Goal: Information Seeking & Learning: Learn about a topic

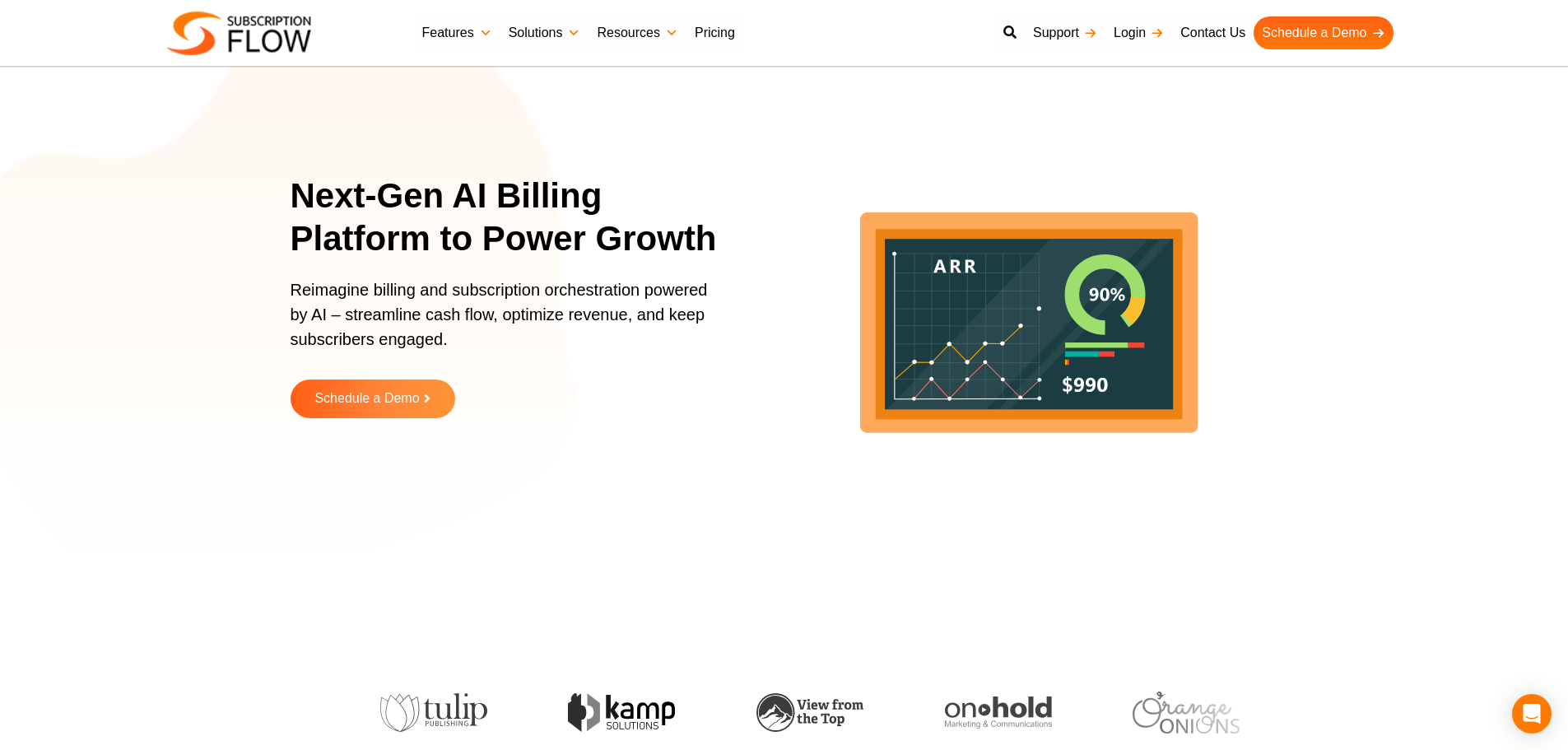
click at [118, 153] on section "Next-Gen AI Billing Platform to Power Growth Reimagine billing and subscription…" at bounding box center [784, 308] width 1568 height 535
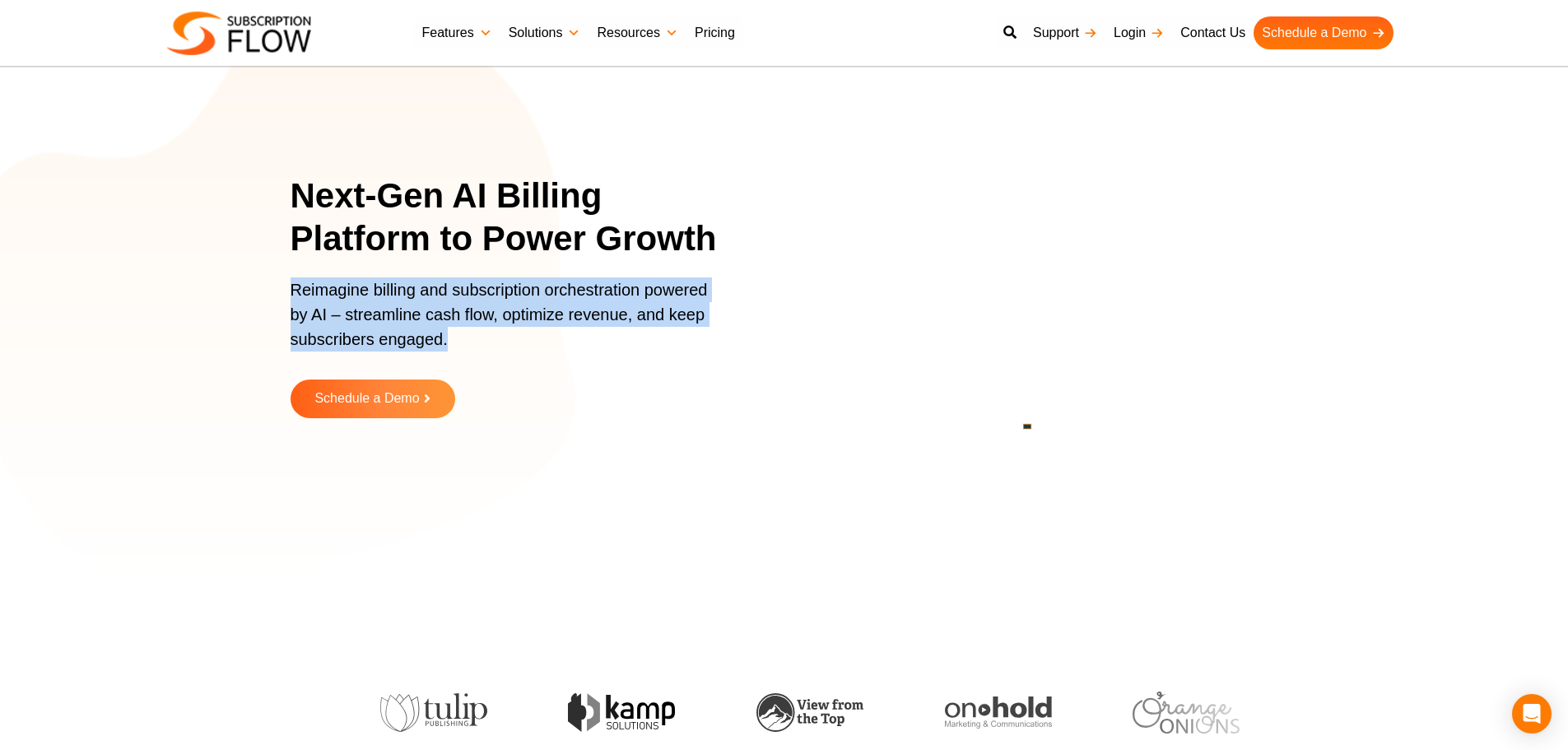
drag, startPoint x: 292, startPoint y: 290, endPoint x: 455, endPoint y: 344, distance: 171.7
click at [455, 344] on p "Reimagine billing and subscription orchestration powered by AI – streamline cas…" at bounding box center [504, 323] width 428 height 91
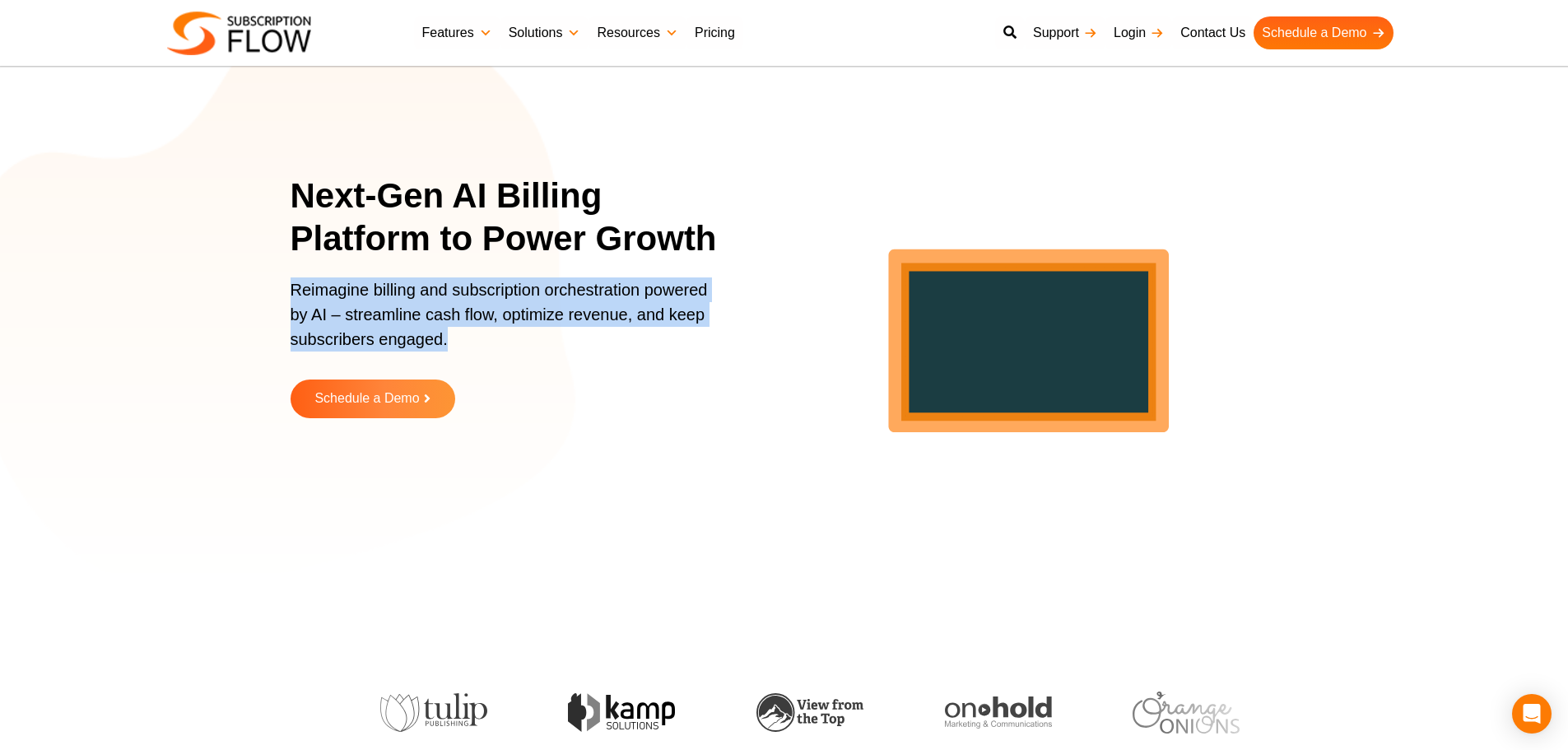
click at [401, 314] on p "Reimagine billing and subscription orchestration powered by AI – streamline cas…" at bounding box center [504, 323] width 428 height 91
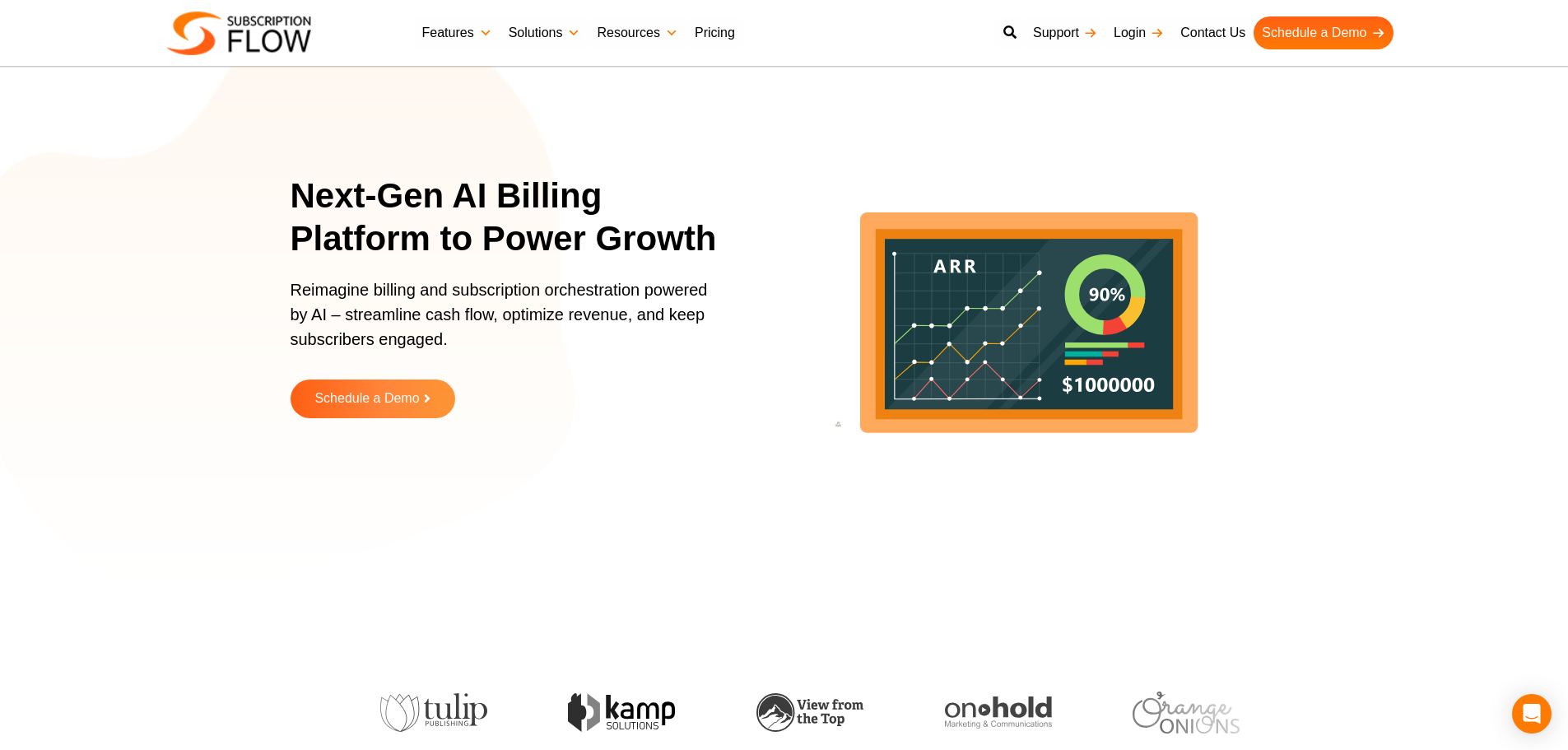
drag, startPoint x: 164, startPoint y: 153, endPoint x: 255, endPoint y: 75, distance: 119.9
click at [164, 153] on section "Next-Gen AI Billing Platform to Power Growth Reimagine billing and subscription…" at bounding box center [784, 308] width 1568 height 535
click at [470, 75] on div "Next-Gen AI Billing Platform to Power Growth Reimagine billing and subscription…" at bounding box center [784, 308] width 988 height 535
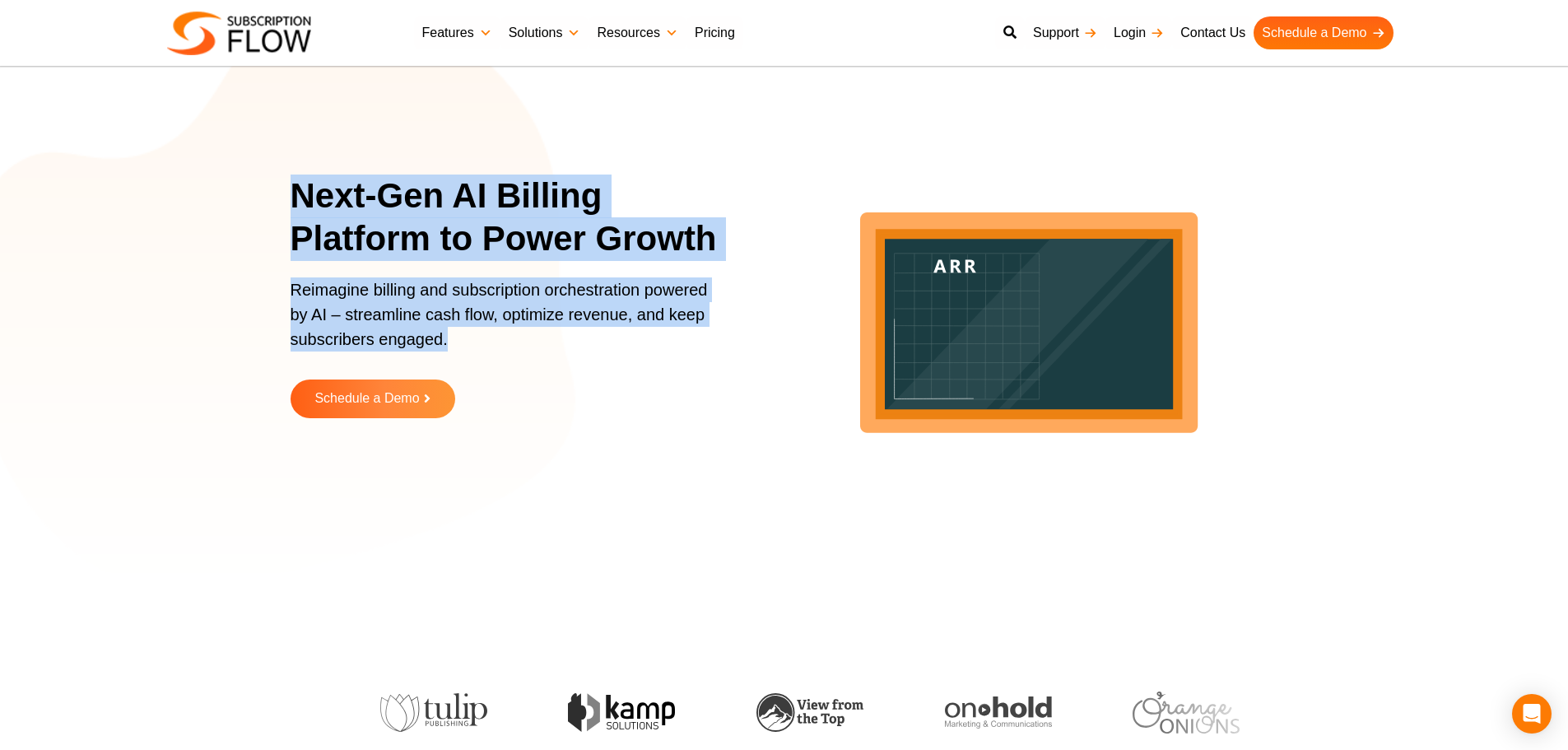
drag, startPoint x: 335, startPoint y: 219, endPoint x: 556, endPoint y: 356, distance: 260.0
click at [556, 356] on div "Next-Gen AI Billing Platform to Power Growth Reimagine billing and subscription…" at bounding box center [514, 308] width 449 height 268
click at [467, 247] on h1 "Next-Gen AI Billing Platform to Power Growth" at bounding box center [514, 218] width 449 height 87
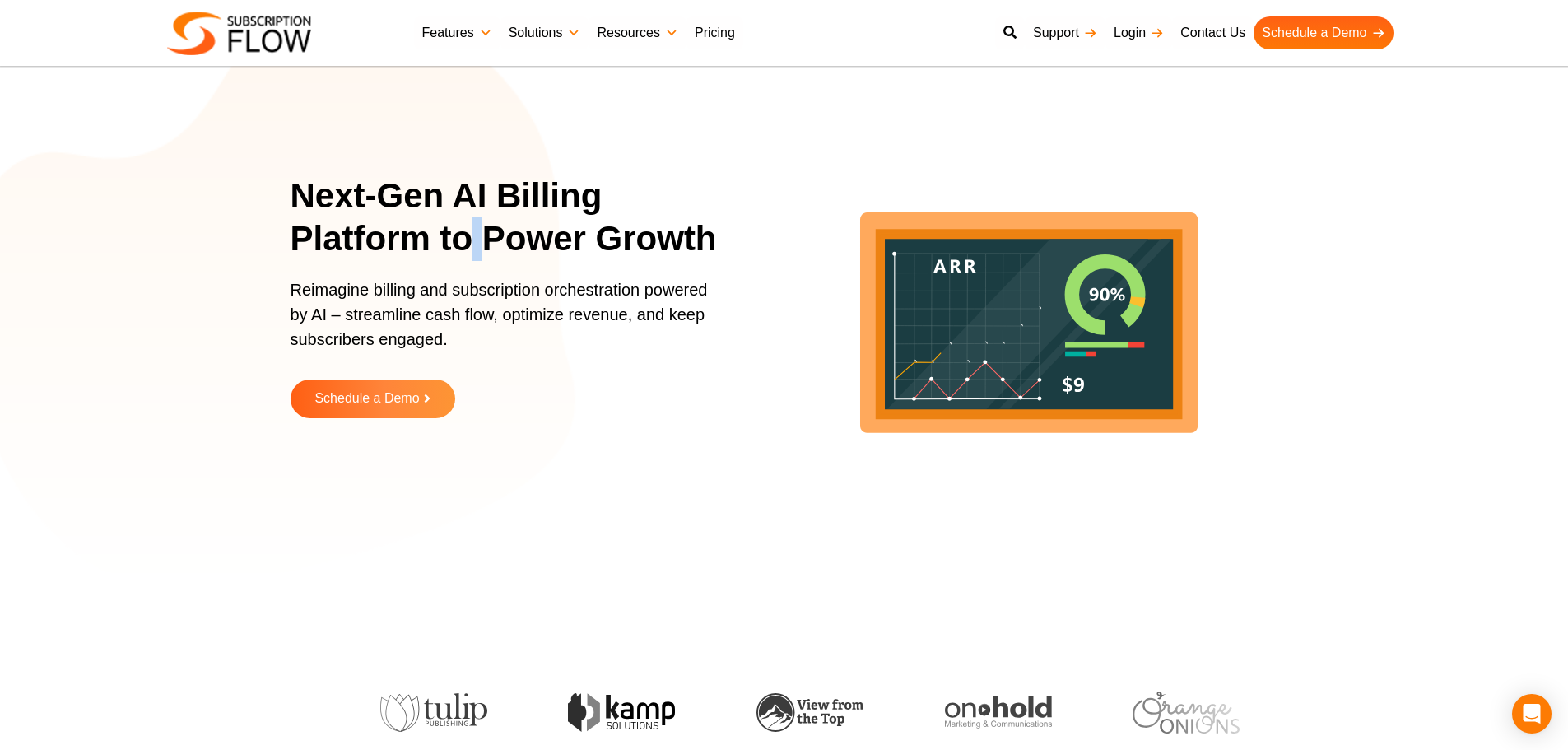
click at [467, 247] on h1 "Next-Gen AI Billing Platform to Power Growth" at bounding box center [514, 218] width 449 height 87
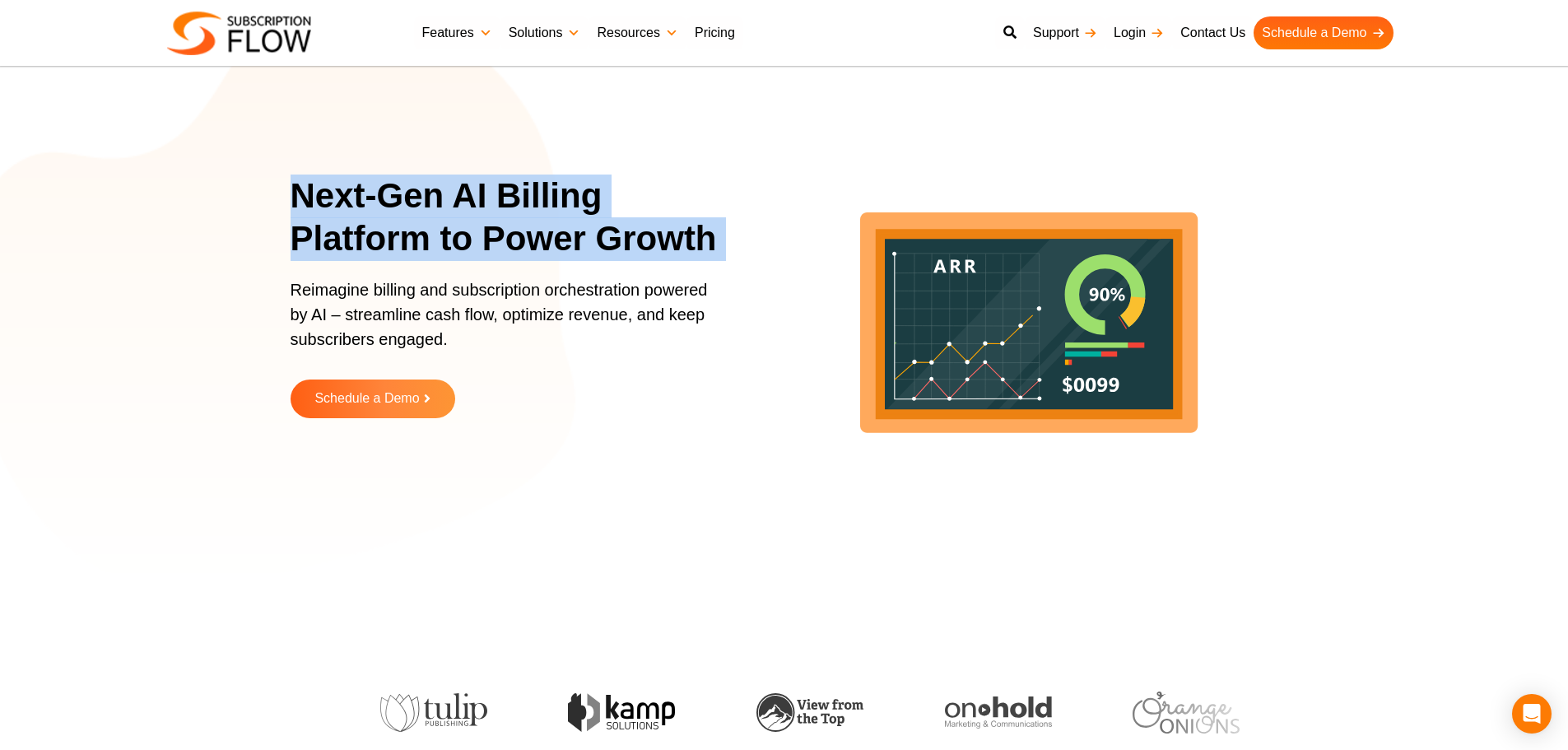
drag, startPoint x: 467, startPoint y: 247, endPoint x: 477, endPoint y: 248, distance: 10.0
click at [472, 248] on h1 "Next-Gen AI Billing Platform to Power Growth" at bounding box center [514, 218] width 449 height 87
click at [477, 248] on h1 "Next-Gen AI Billing Platform to Power Growth" at bounding box center [514, 218] width 449 height 87
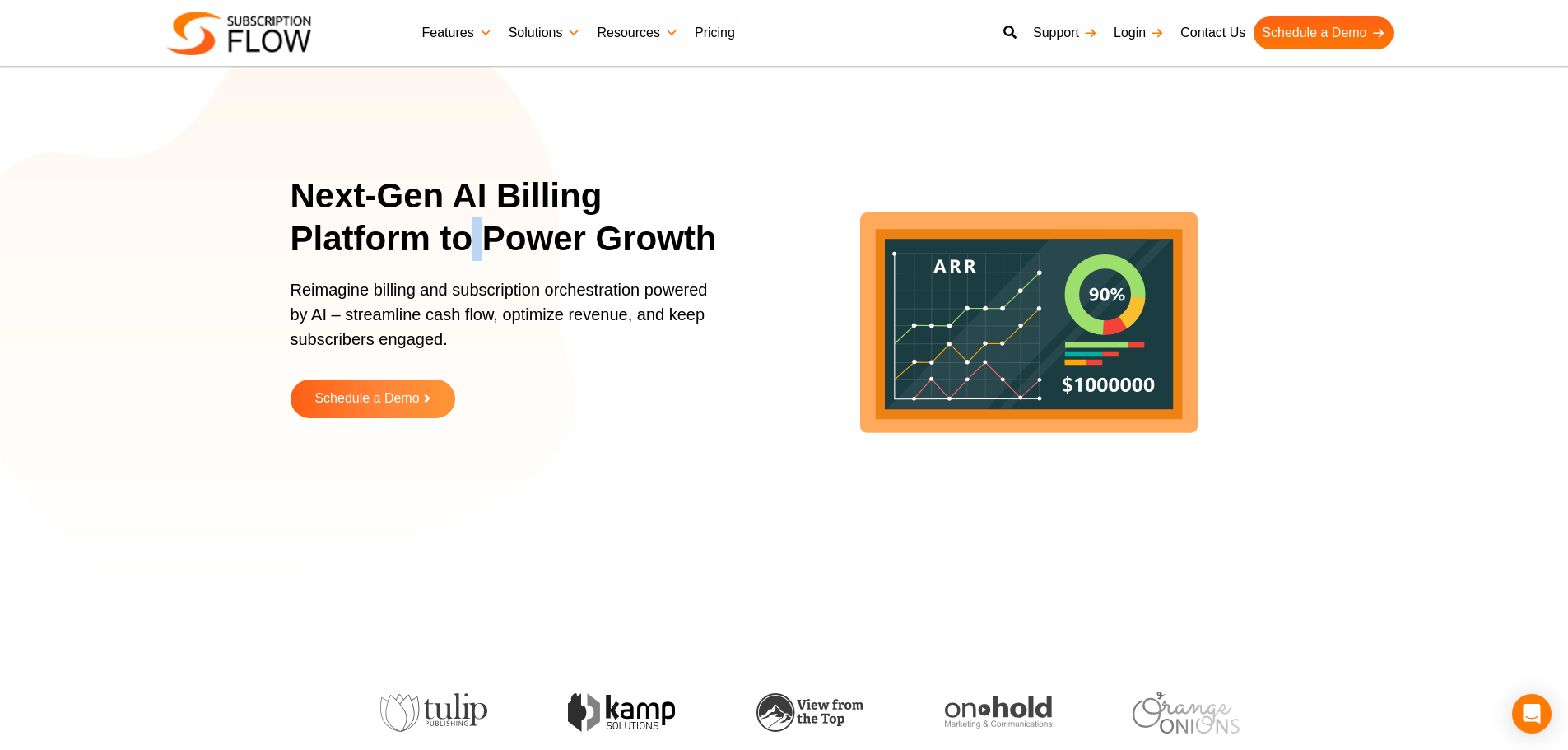
click at [477, 248] on h1 "Next-Gen AI Billing Platform to Power Growth" at bounding box center [514, 218] width 449 height 87
click at [436, 182] on h1 "Next-Gen AI Billing Platform to Power Growth" at bounding box center [514, 218] width 449 height 87
click at [437, 182] on h1 "Next-Gen AI Billing Platform to Power Growth" at bounding box center [514, 218] width 449 height 87
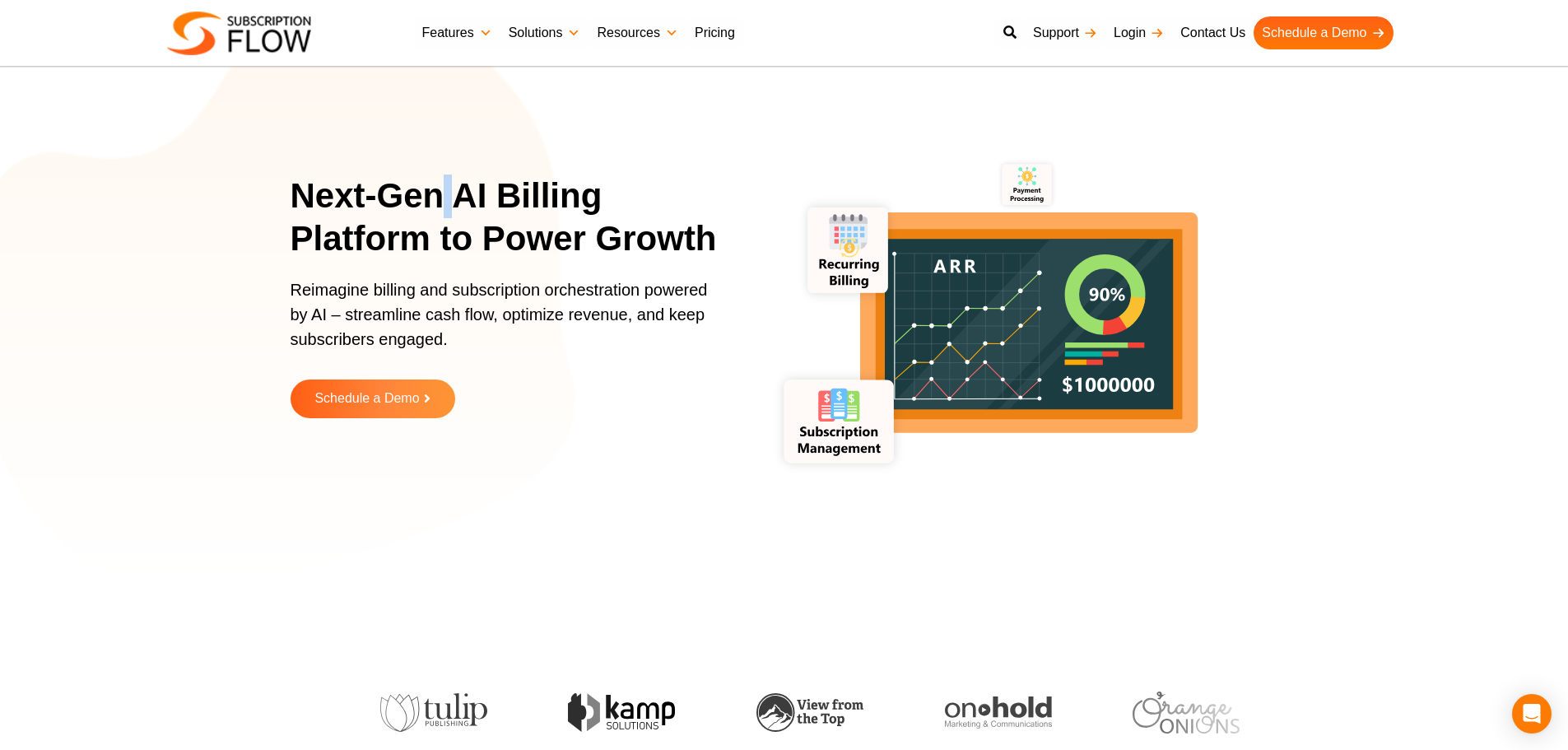
click at [488, 197] on h1 "Next-Gen AI Billing Platform to Power Growth" at bounding box center [514, 218] width 449 height 87
click at [531, 198] on h1 "Next-Gen AI Billing Platform to Power Growth" at bounding box center [514, 218] width 449 height 87
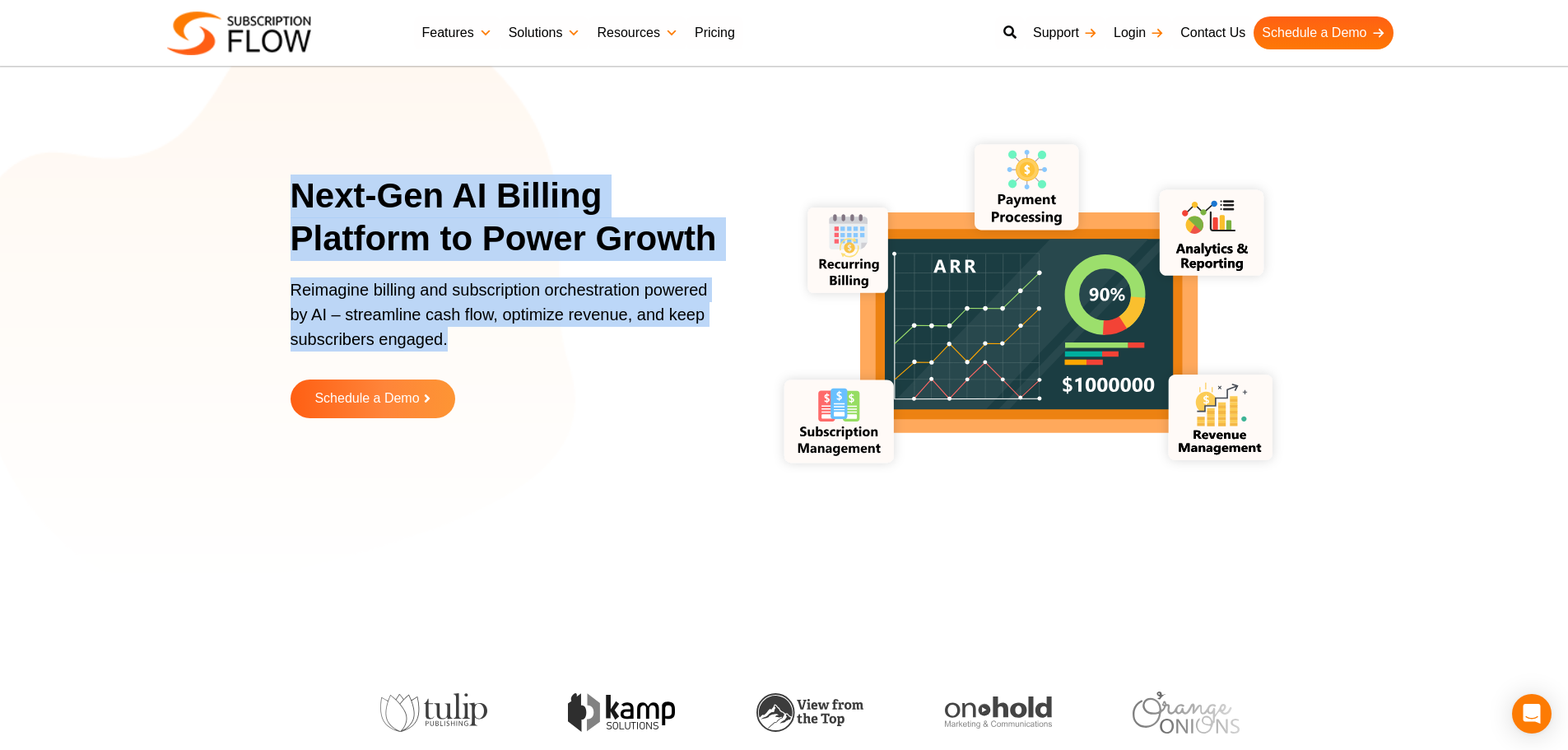
drag, startPoint x: 293, startPoint y: 194, endPoint x: 320, endPoint y: 301, distance: 110.4
click at [563, 357] on div "Next-Gen AI Billing Platform to Power Growth Reimagine billing and subscription…" at bounding box center [514, 308] width 449 height 268
click at [309, 299] on p "Reimagine billing and subscription orchestration powered by AI – streamline cas…" at bounding box center [504, 323] width 428 height 91
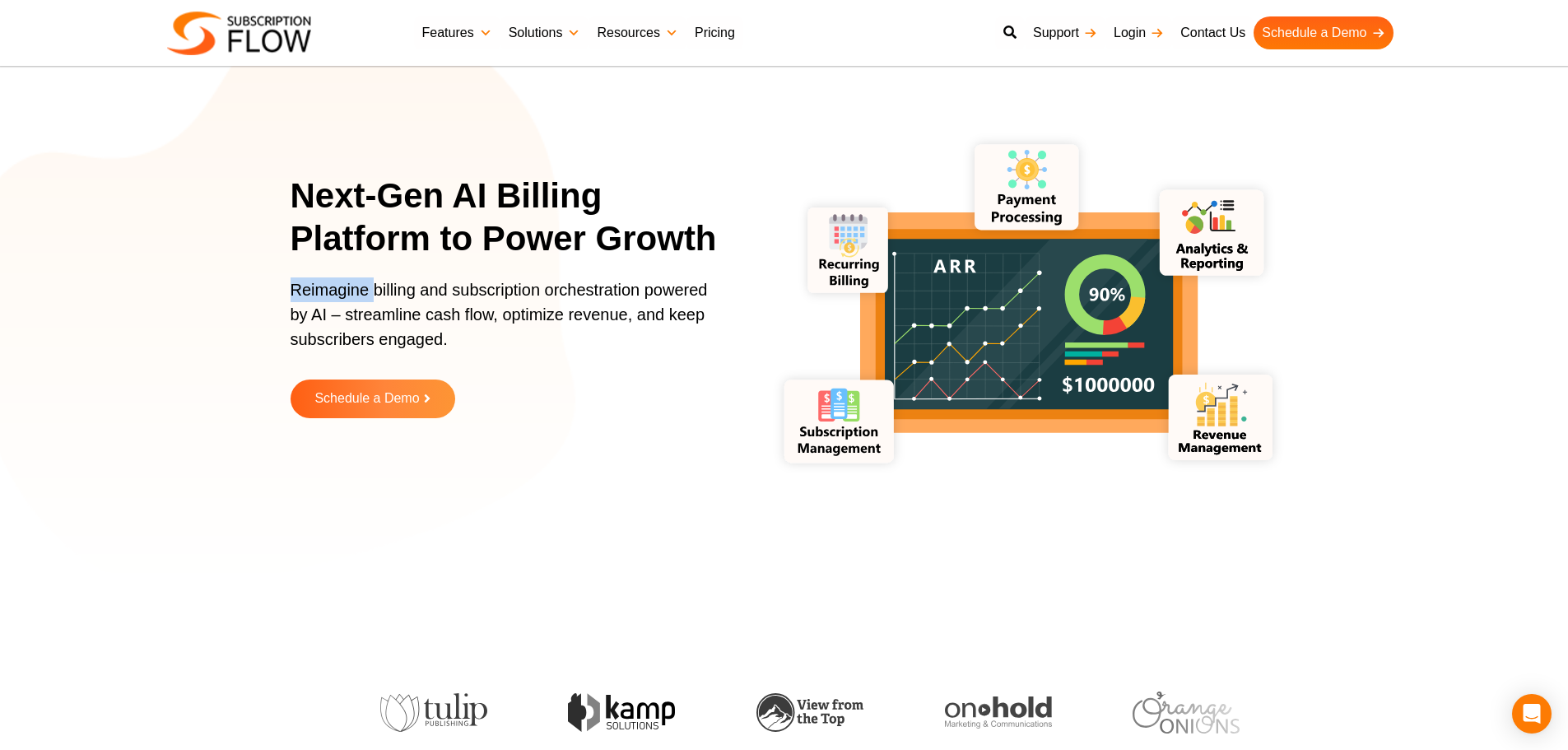
click at [309, 299] on p "Reimagine billing and subscription orchestration powered by AI – streamline cas…" at bounding box center [504, 323] width 428 height 91
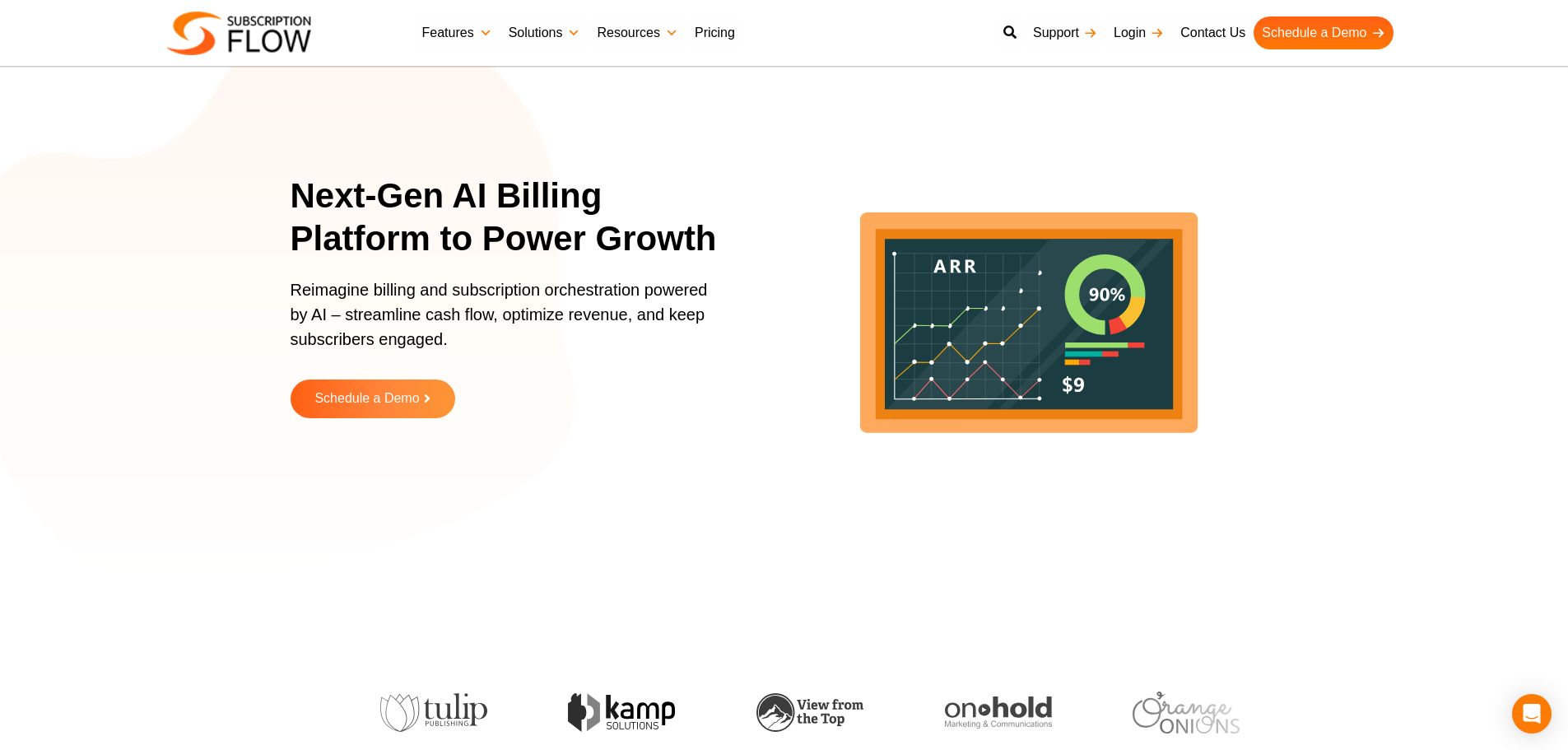
click at [230, 304] on section "Next-Gen AI Billing Platform to Power Growth Reimagine billing and subscription…" at bounding box center [784, 308] width 1568 height 535
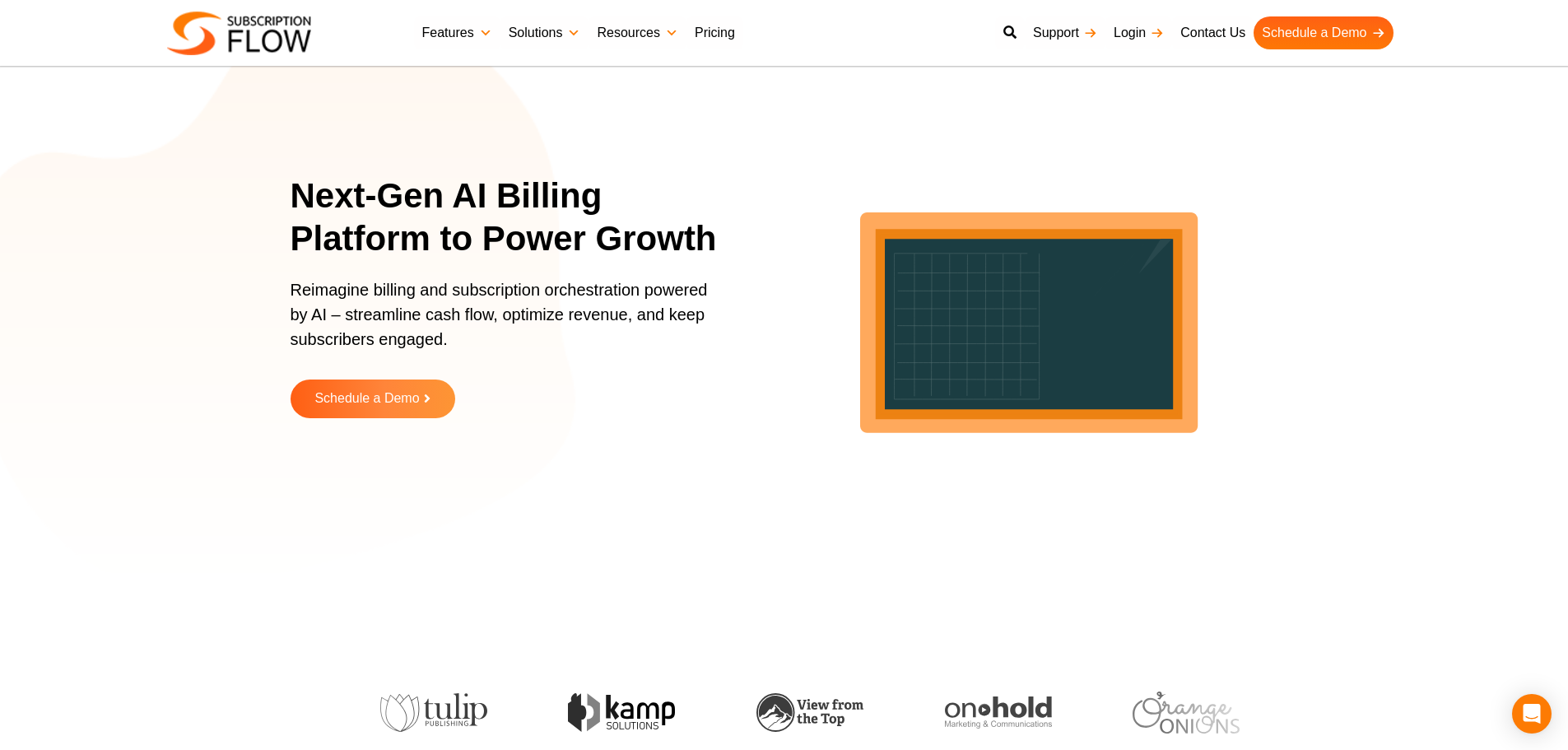
drag, startPoint x: 166, startPoint y: 329, endPoint x: 362, endPoint y: 105, distance: 297.6
click at [166, 329] on section "Next-Gen AI Billing Platform to Power Growth Reimagine billing and subscription…" at bounding box center [784, 308] width 1568 height 535
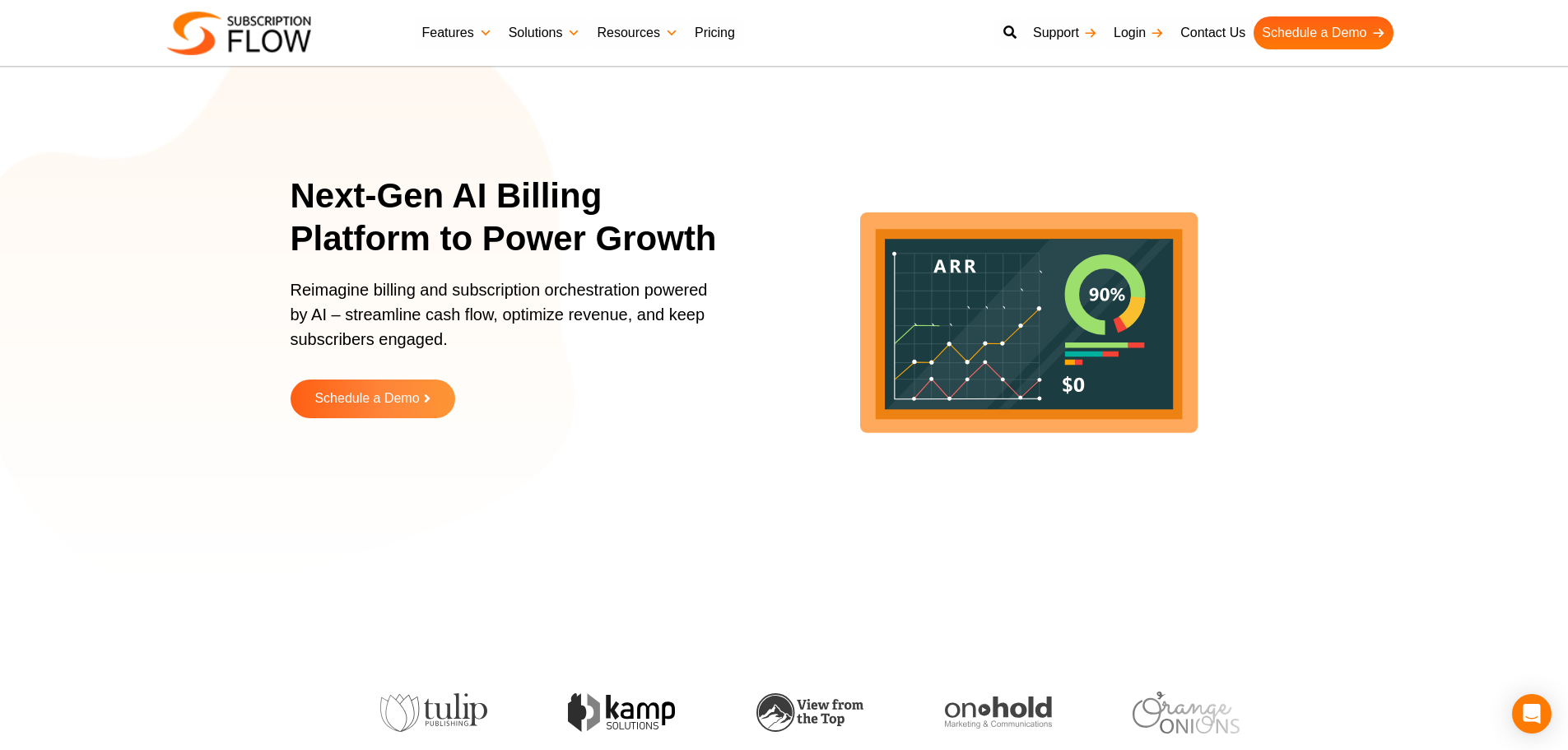
drag, startPoint x: 118, startPoint y: 469, endPoint x: 284, endPoint y: 258, distance: 268.5
click at [118, 469] on section "Next-Gen AI Billing Platform to Power Growth Reimagine billing and subscription…" at bounding box center [784, 308] width 1568 height 535
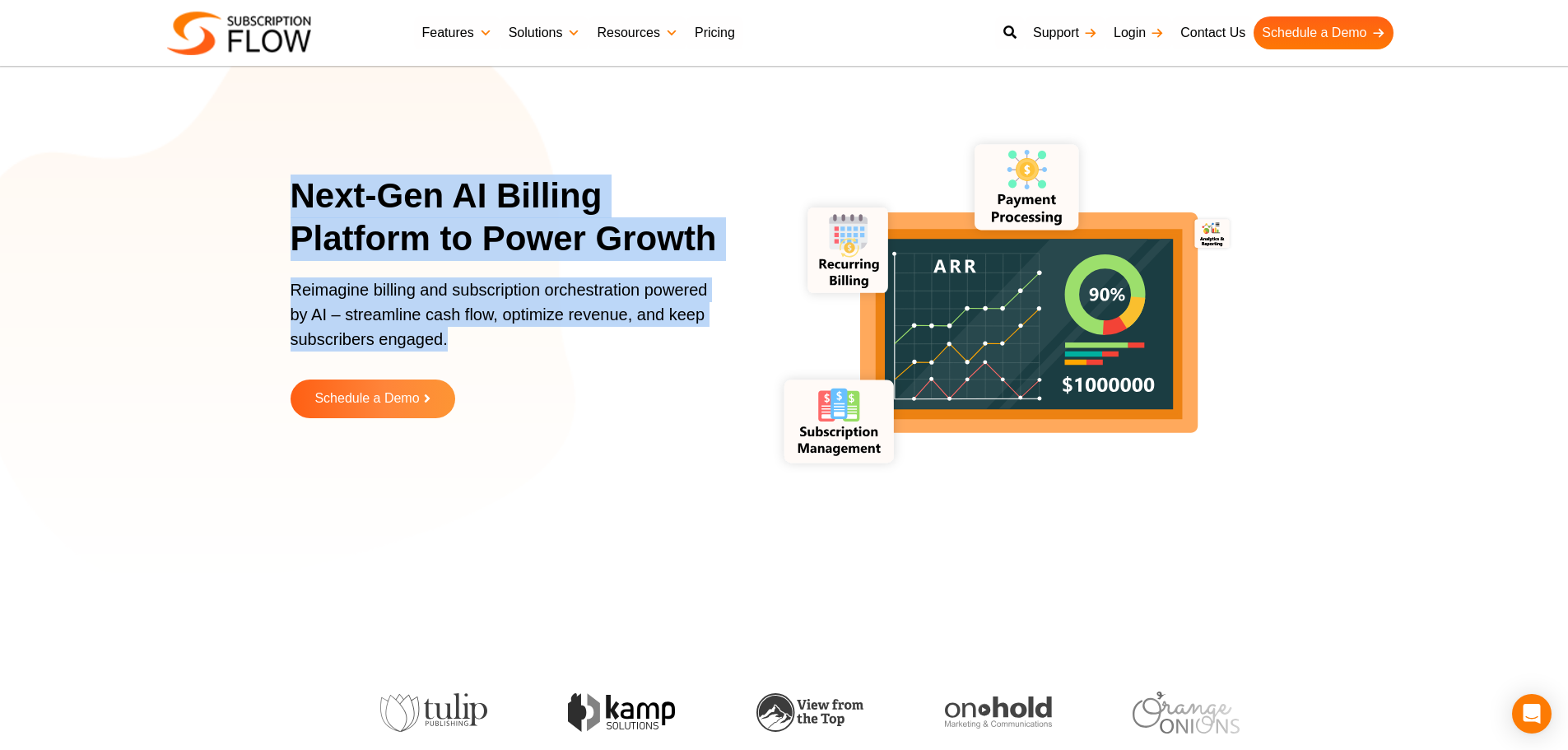
drag, startPoint x: 296, startPoint y: 187, endPoint x: 395, endPoint y: 312, distance: 159.5
click at [498, 359] on div "Next-Gen AI Billing Platform to Power Growth Reimagine billing and subscription…" at bounding box center [514, 308] width 449 height 268
click at [395, 312] on p "Reimagine billing and subscription orchestration powered by AI – streamline cas…" at bounding box center [504, 323] width 428 height 91
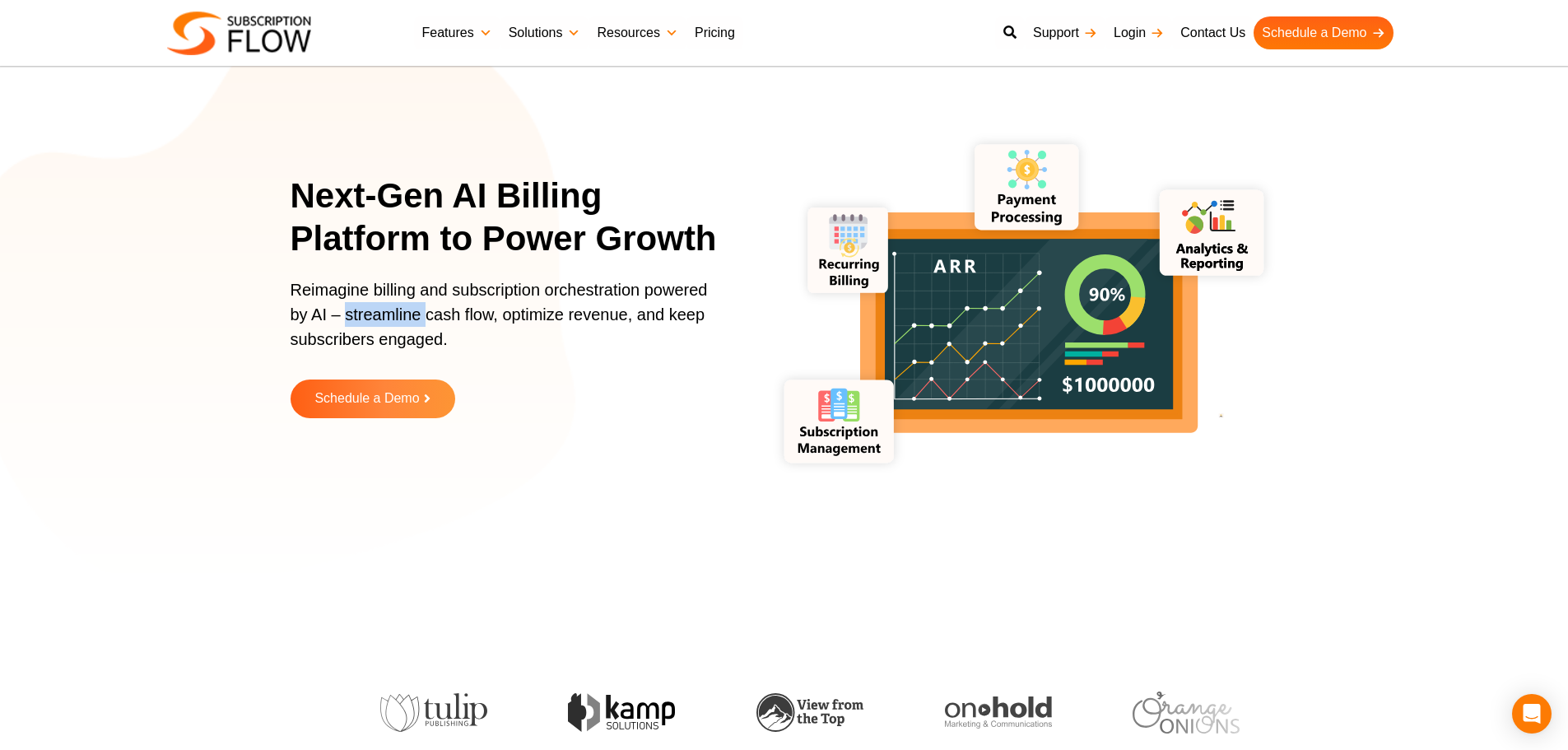
click at [395, 312] on p "Reimagine billing and subscription orchestration powered by AI – streamline cas…" at bounding box center [504, 323] width 428 height 91
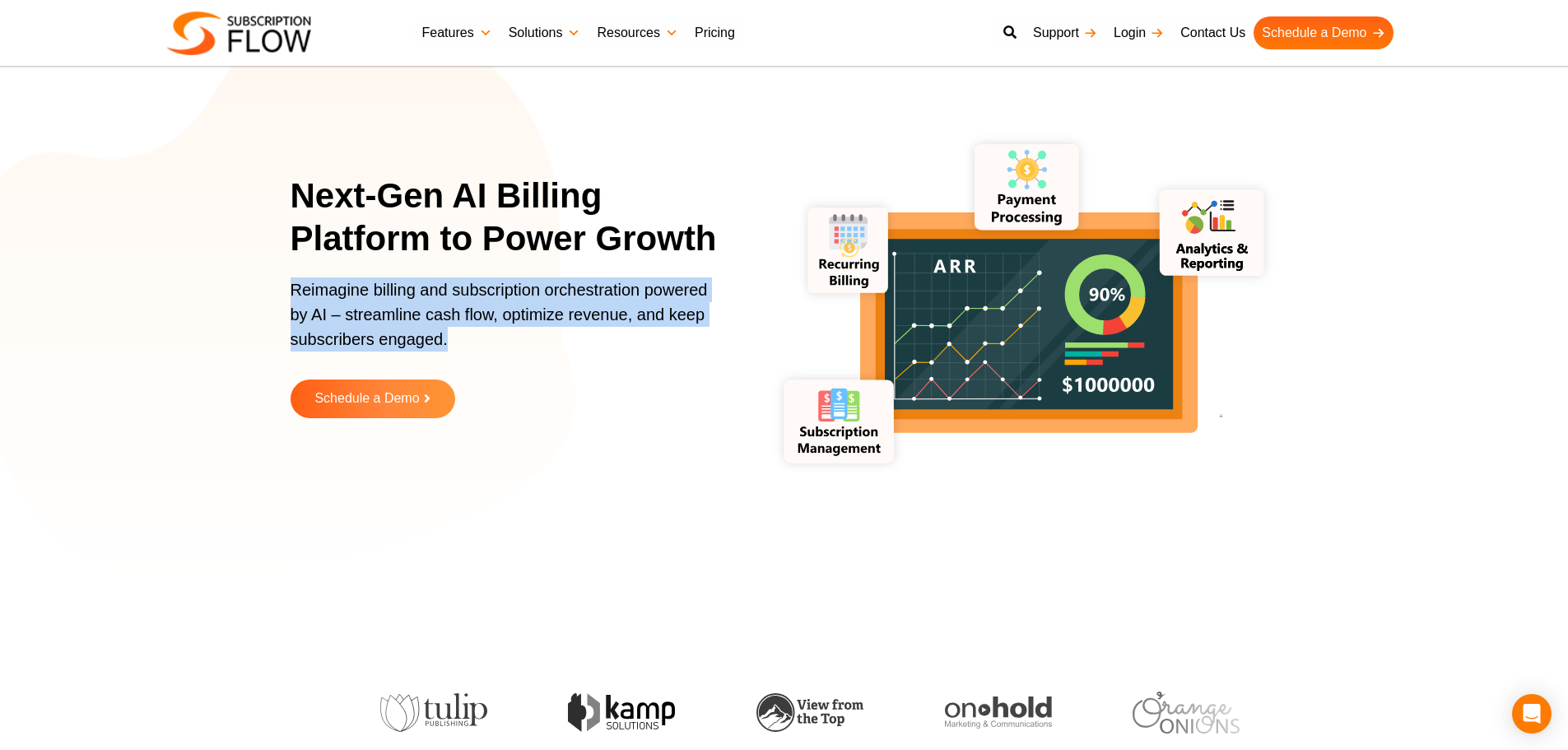
drag, startPoint x: 395, startPoint y: 312, endPoint x: 420, endPoint y: 314, distance: 25.1
click at [411, 313] on p "Reimagine billing and subscription orchestration powered by AI – streamline cas…" at bounding box center [504, 323] width 428 height 91
click at [464, 315] on p "Reimagine billing and subscription orchestration powered by AI – streamline cas…" at bounding box center [504, 323] width 428 height 91
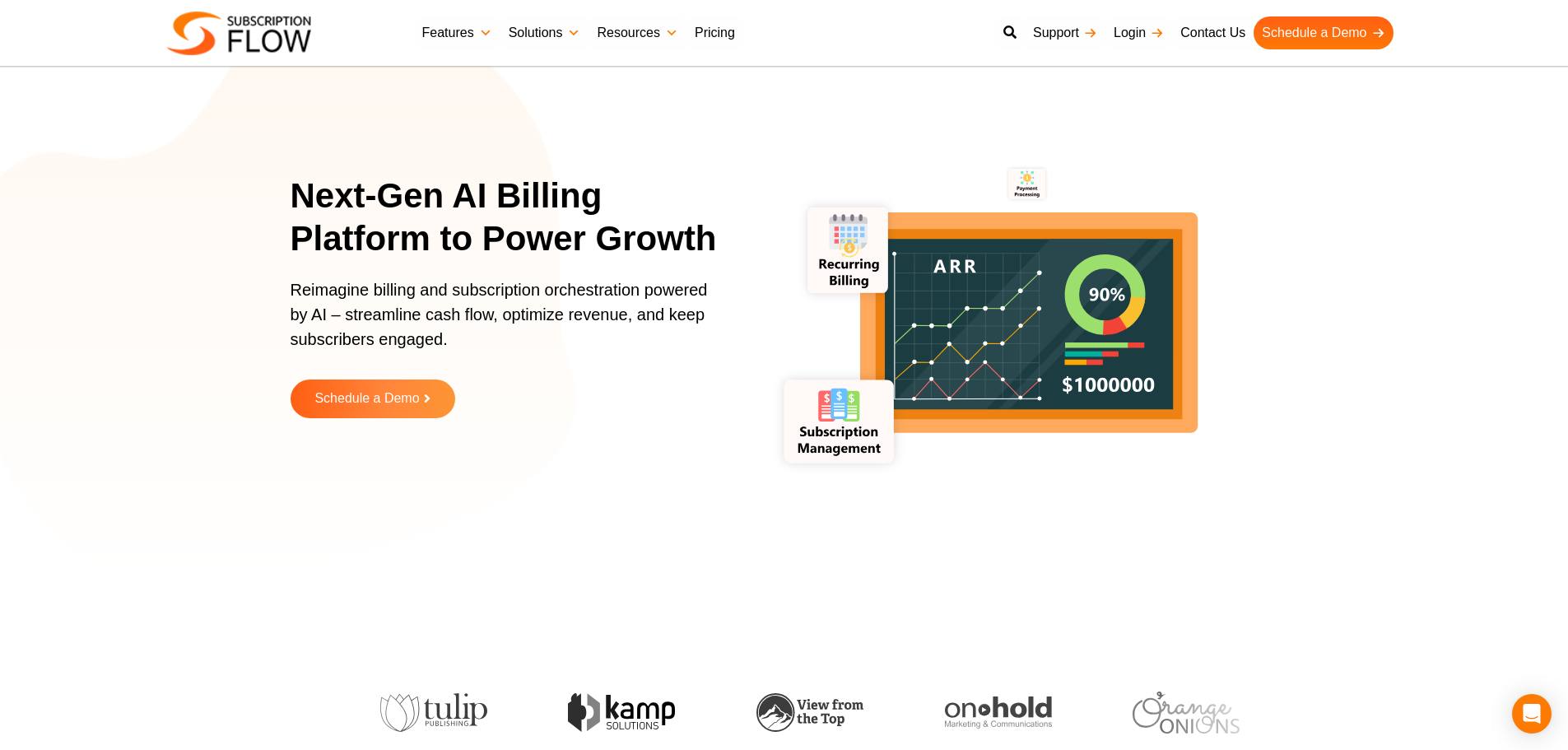
click at [78, 243] on section "Next-Gen AI Billing Platform to Power Growth Reimagine billing and subscription…" at bounding box center [784, 308] width 1568 height 535
drag, startPoint x: 224, startPoint y: 524, endPoint x: 685, endPoint y: 740, distance: 509.1
click at [224, 524] on section "Next-Gen AI Billing Platform to Power Growth Reimagine billing and subscription…" at bounding box center [784, 308] width 1568 height 535
click at [392, 218] on h1 "Next-Gen AI Billing Platform to Power Growth" at bounding box center [514, 218] width 449 height 87
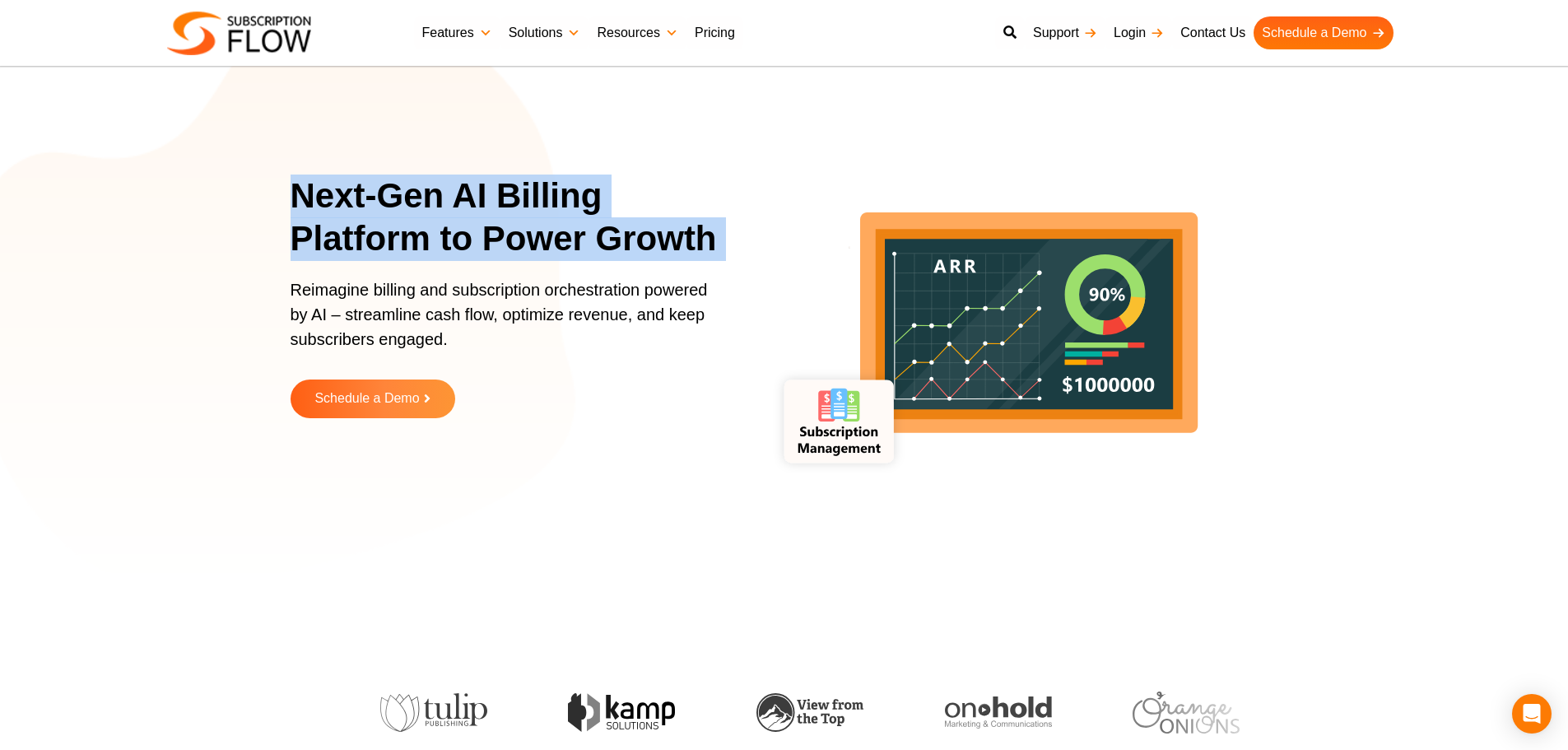
click at [392, 218] on h1 "Next-Gen AI Billing Platform to Power Growth" at bounding box center [514, 218] width 449 height 87
click at [464, 222] on h1 "Next-Gen AI Billing Platform to Power Growth" at bounding box center [514, 218] width 449 height 87
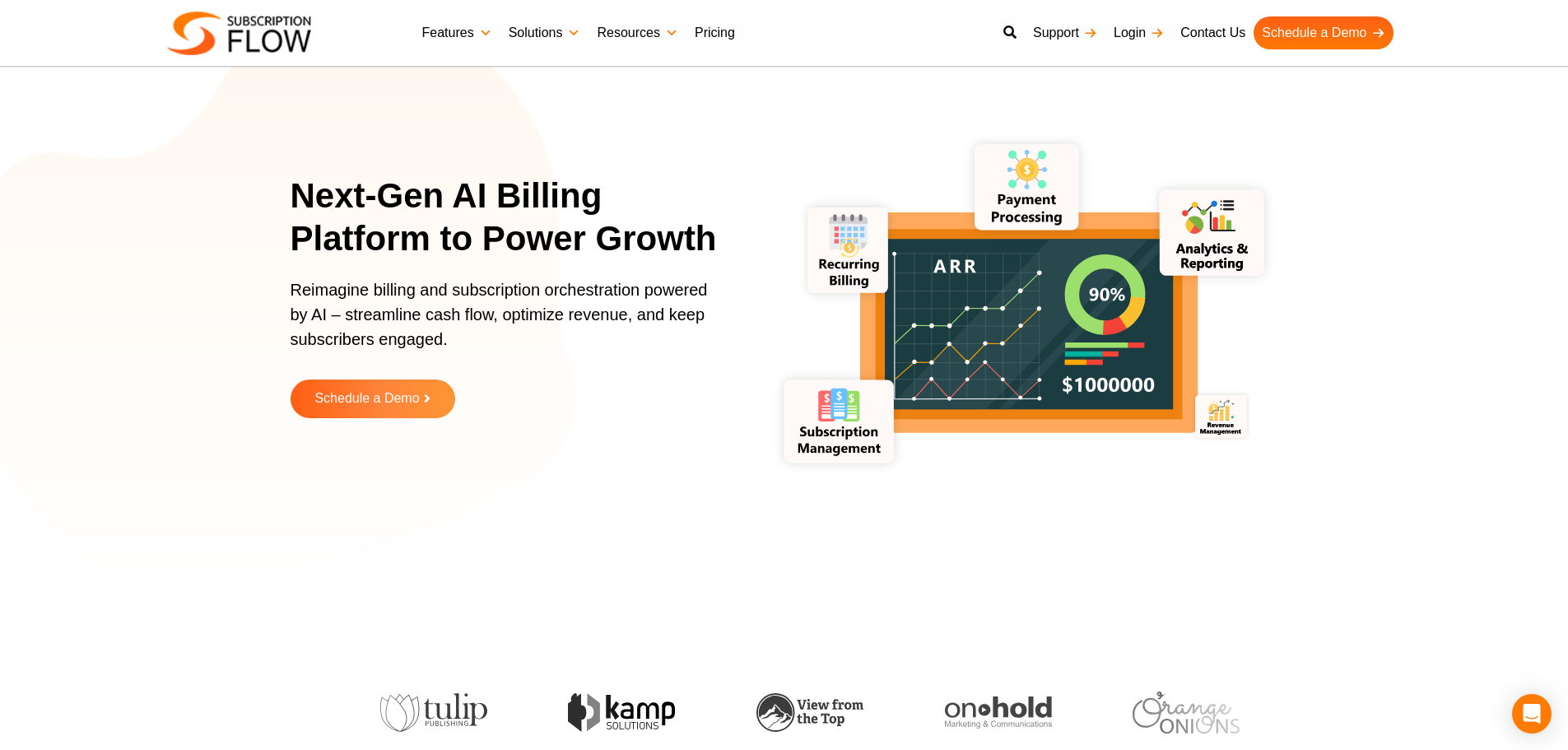
click at [109, 422] on section "Next-Gen AI Billing Platform to Power Growth Reimagine billing and subscription…" at bounding box center [784, 308] width 1568 height 535
click at [491, 326] on p "Reimagine billing and subscription orchestration powered by AI – streamline cas…" at bounding box center [504, 323] width 428 height 91
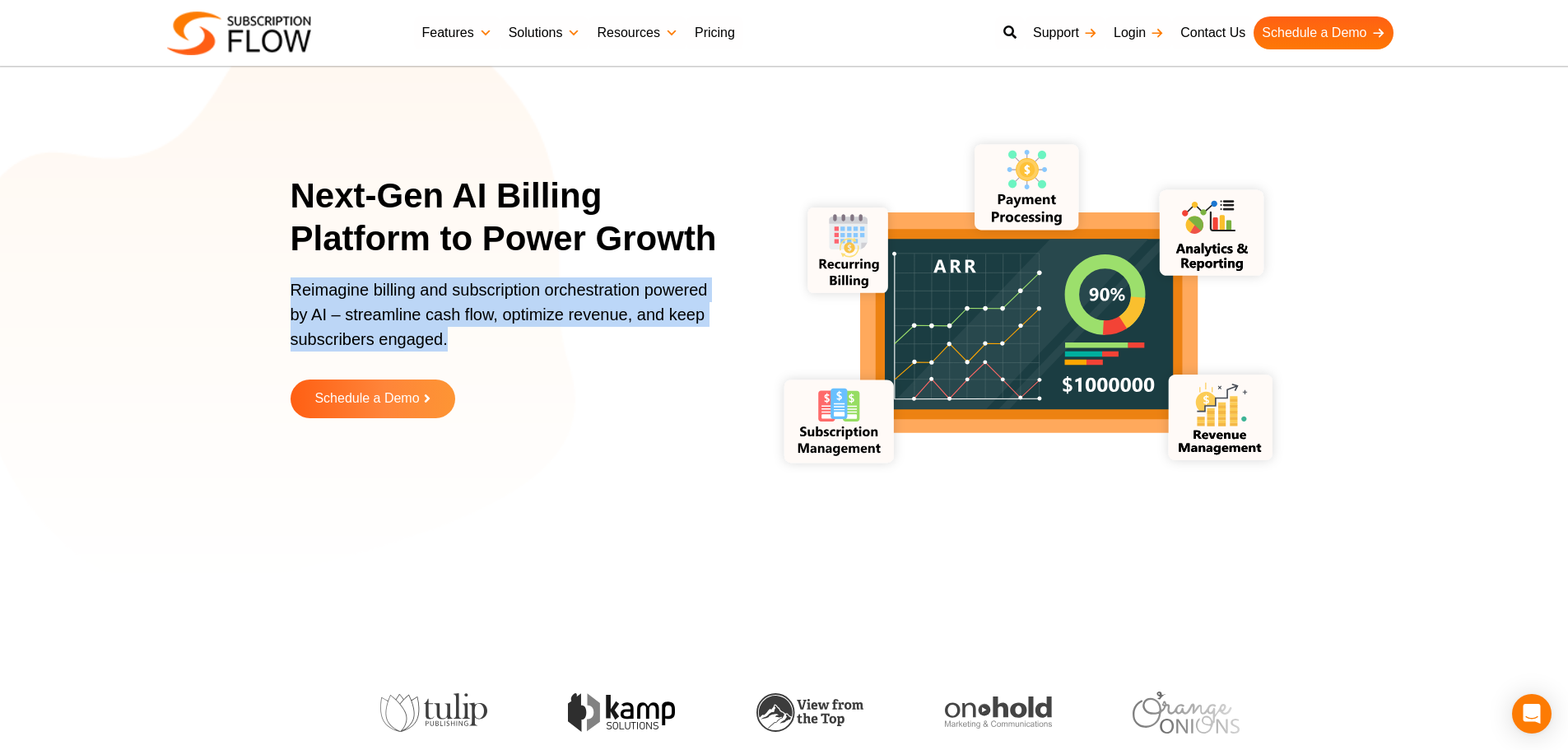
click at [491, 326] on p "Reimagine billing and subscription orchestration powered by AI – streamline cas…" at bounding box center [504, 323] width 428 height 91
click at [512, 321] on p "Reimagine billing and subscription orchestration powered by AI – streamline cas…" at bounding box center [504, 323] width 428 height 91
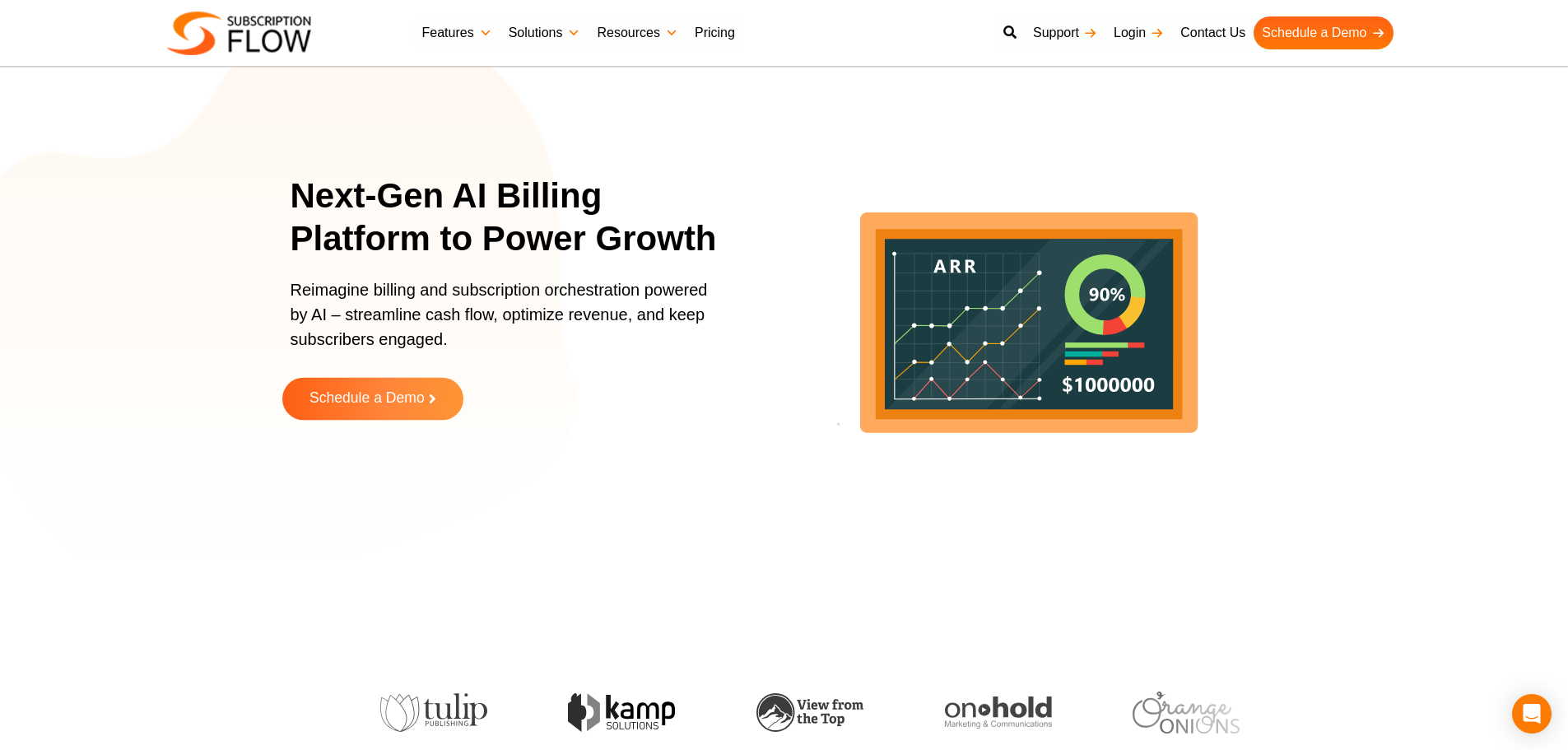
drag, startPoint x: 375, startPoint y: 516, endPoint x: 420, endPoint y: 410, distance: 115.2
click at [375, 516] on div "Next-Gen AI Billing Platform to Power Growth Reimagine billing and subscription…" at bounding box center [784, 308] width 988 height 535
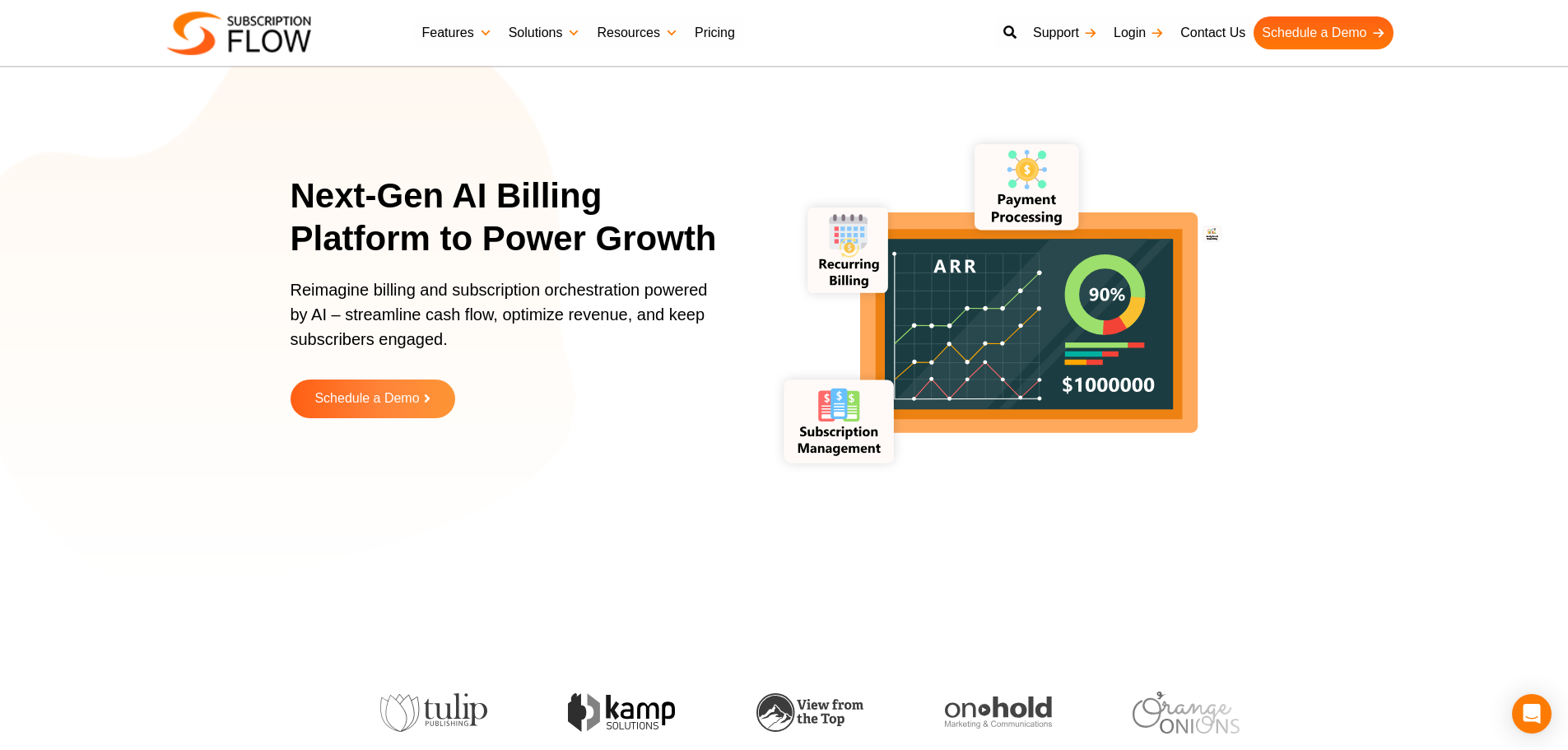
drag, startPoint x: 314, startPoint y: 559, endPoint x: 506, endPoint y: 590, distance: 194.5
click at [314, 559] on div "Next-Gen AI Billing Platform to Power Growth Reimagine billing and subscription…" at bounding box center [784, 308] width 988 height 535
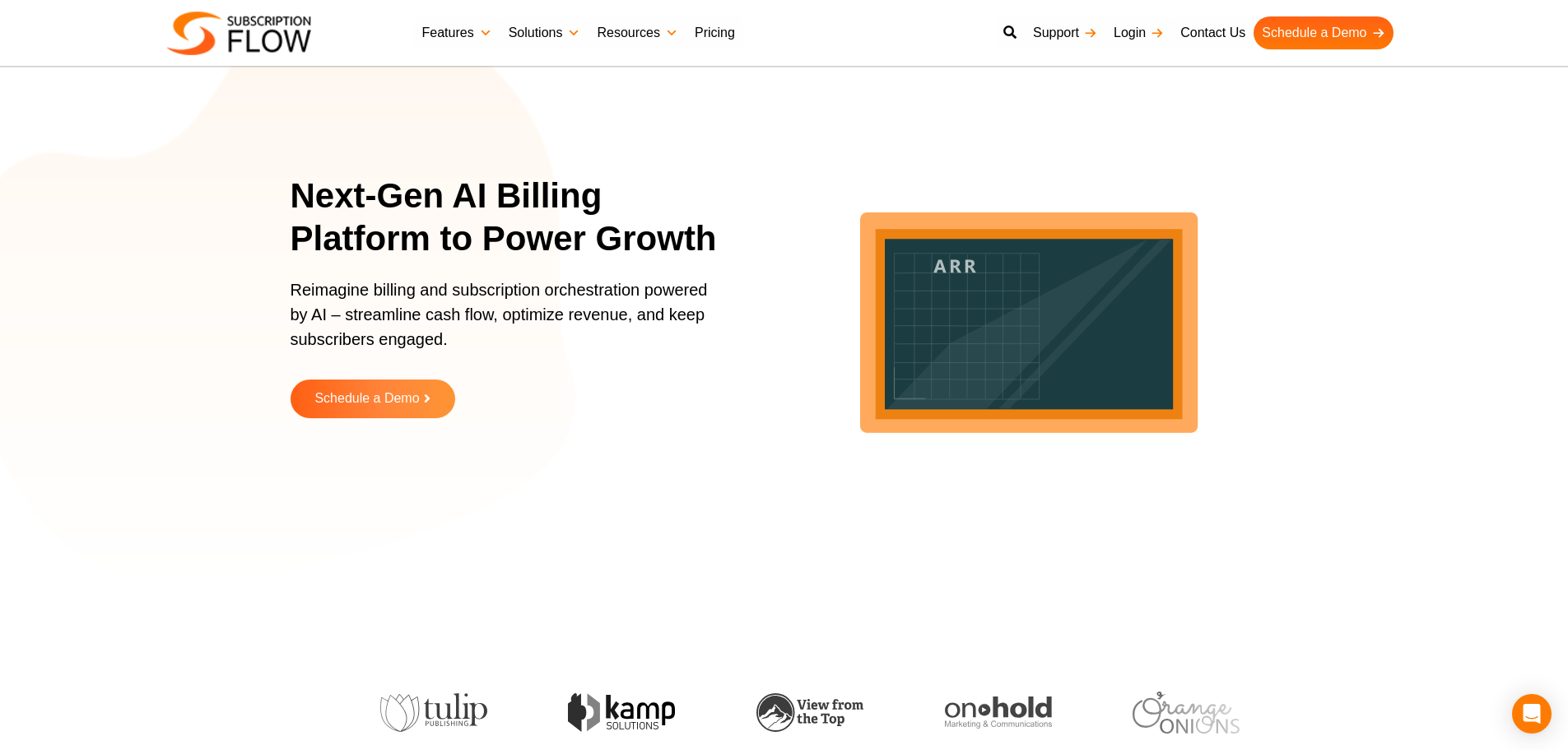
click at [199, 242] on section "Next-Gen AI Billing Platform to Power Growth Reimagine billing and subscription…" at bounding box center [784, 308] width 1568 height 535
click at [1015, 24] on link at bounding box center [1010, 32] width 30 height 32
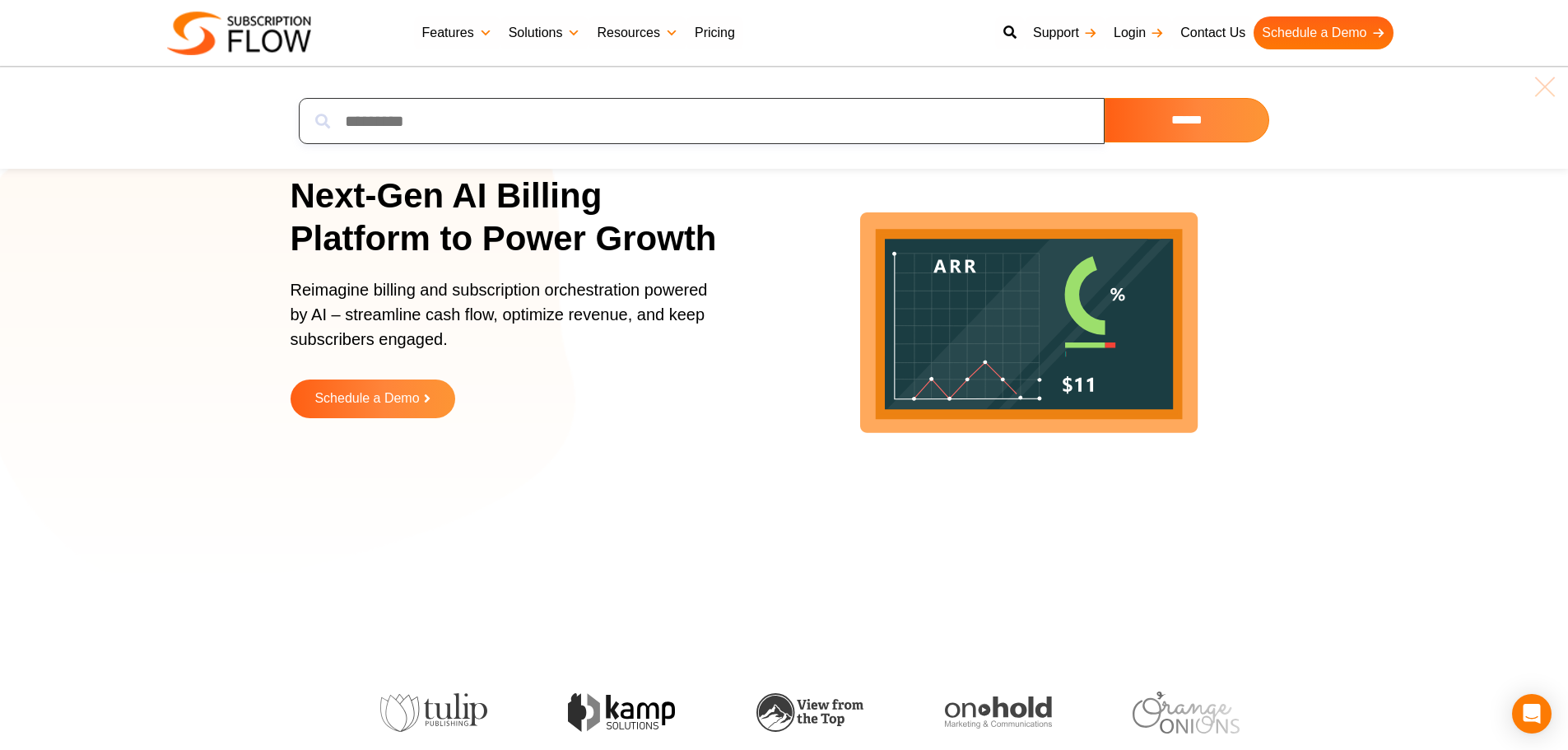
click at [721, 129] on input "search" at bounding box center [701, 121] width 805 height 46
paste input "**********"
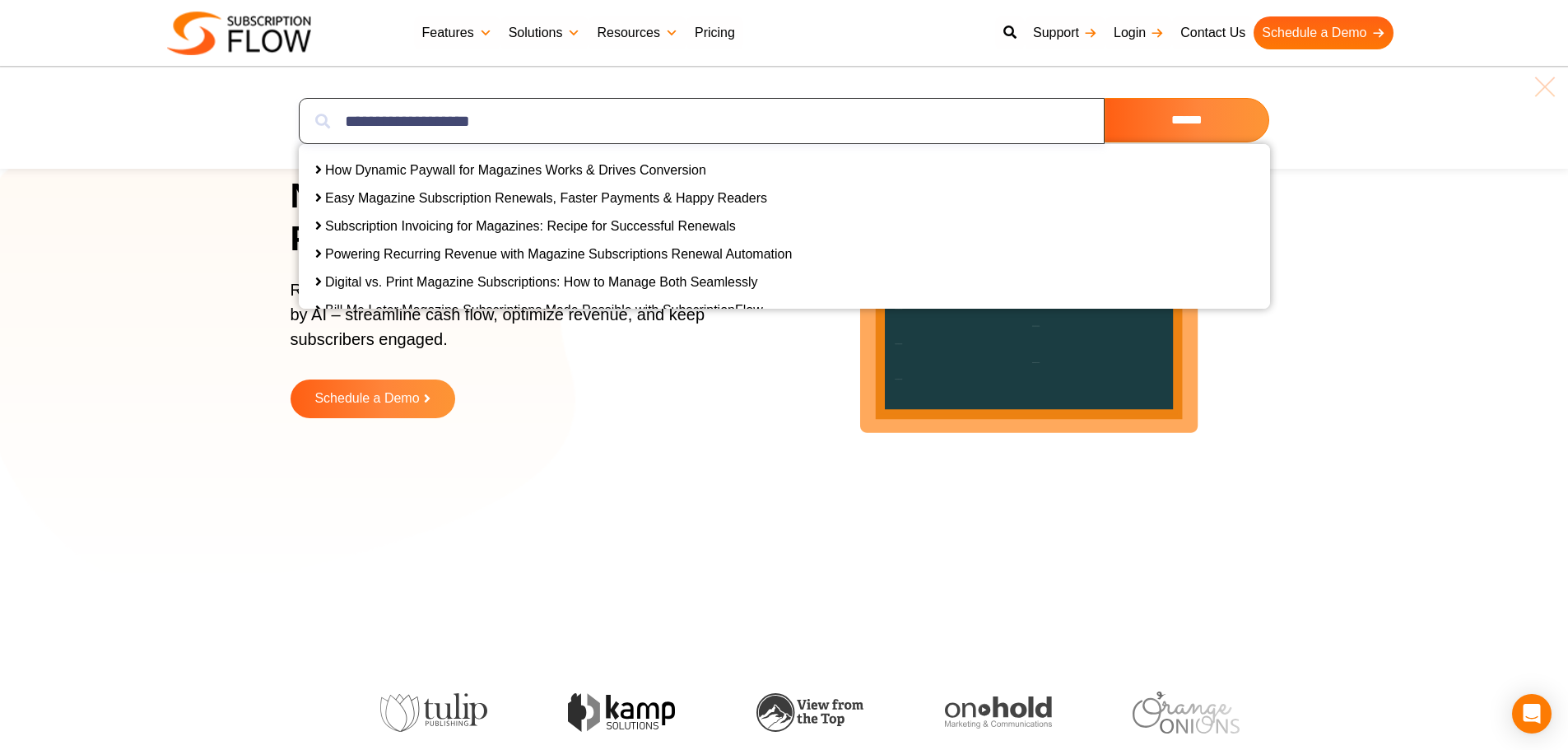
click at [763, 108] on input "**********" at bounding box center [701, 121] width 805 height 46
paste input "search"
click at [824, 98] on input "**********" at bounding box center [701, 121] width 805 height 46
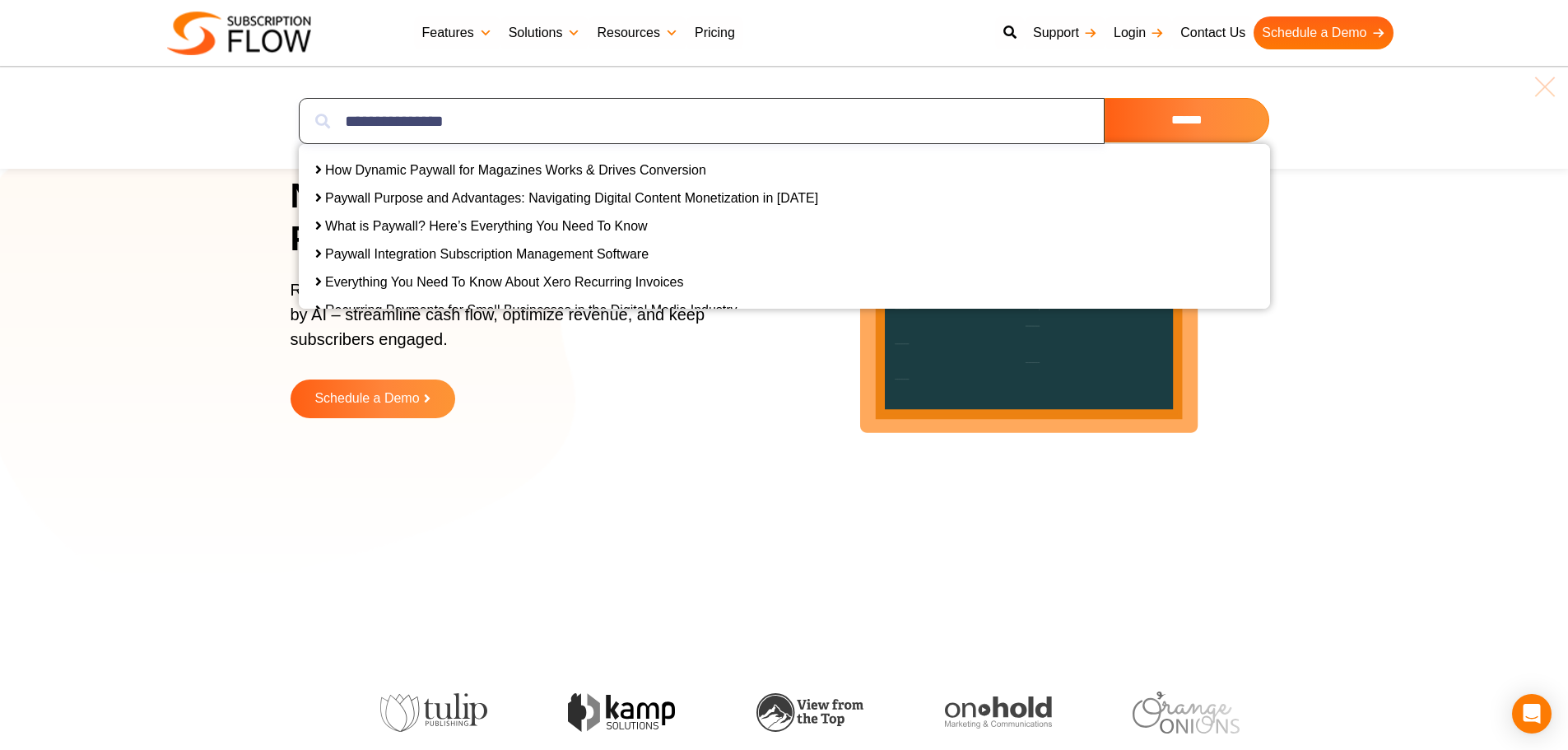
click at [824, 98] on input "**********" at bounding box center [701, 121] width 805 height 46
paste input "****"
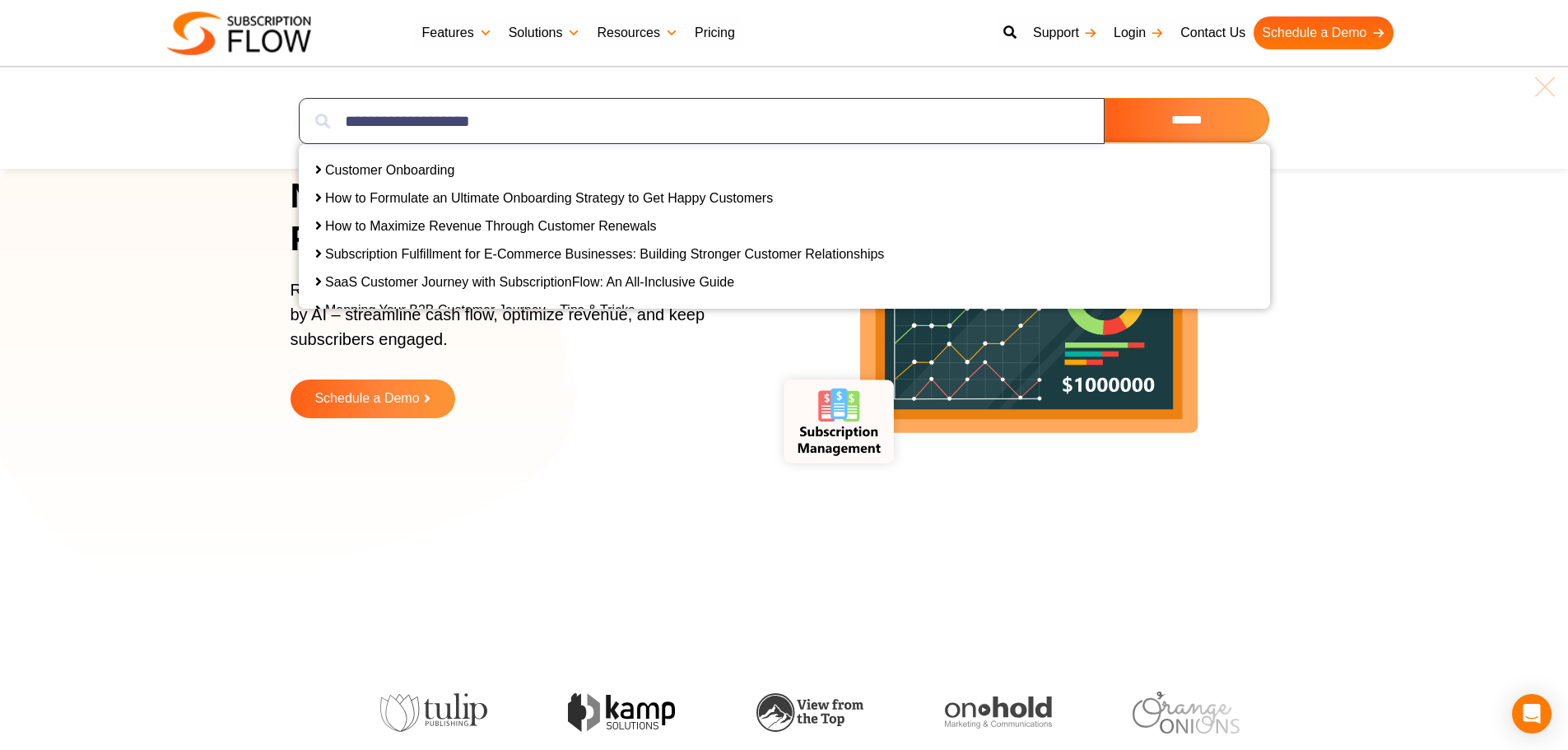
type input "**********"
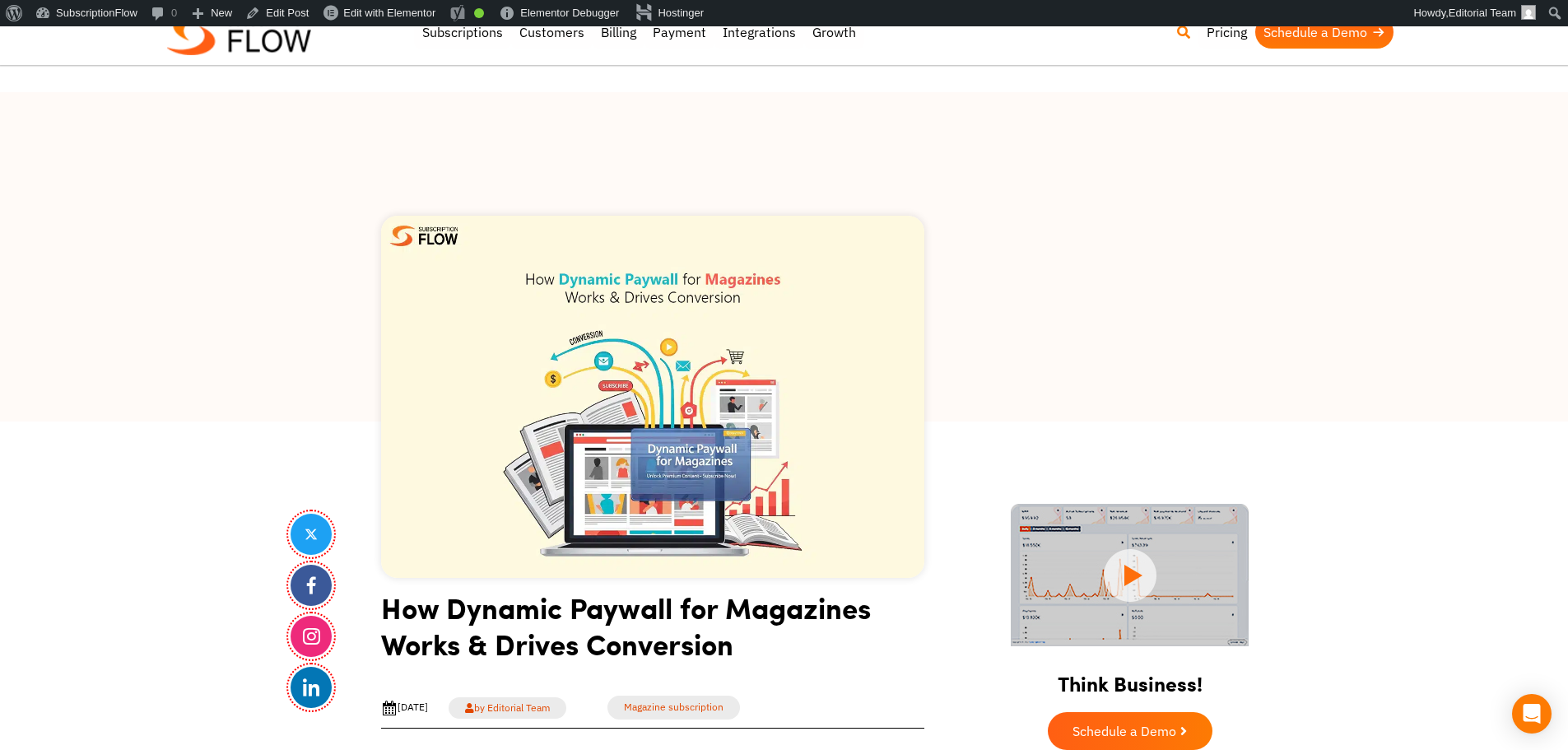
click at [1182, 32] on icon at bounding box center [1183, 32] width 13 height 13
click at [466, 127] on input "search" at bounding box center [701, 121] width 805 height 46
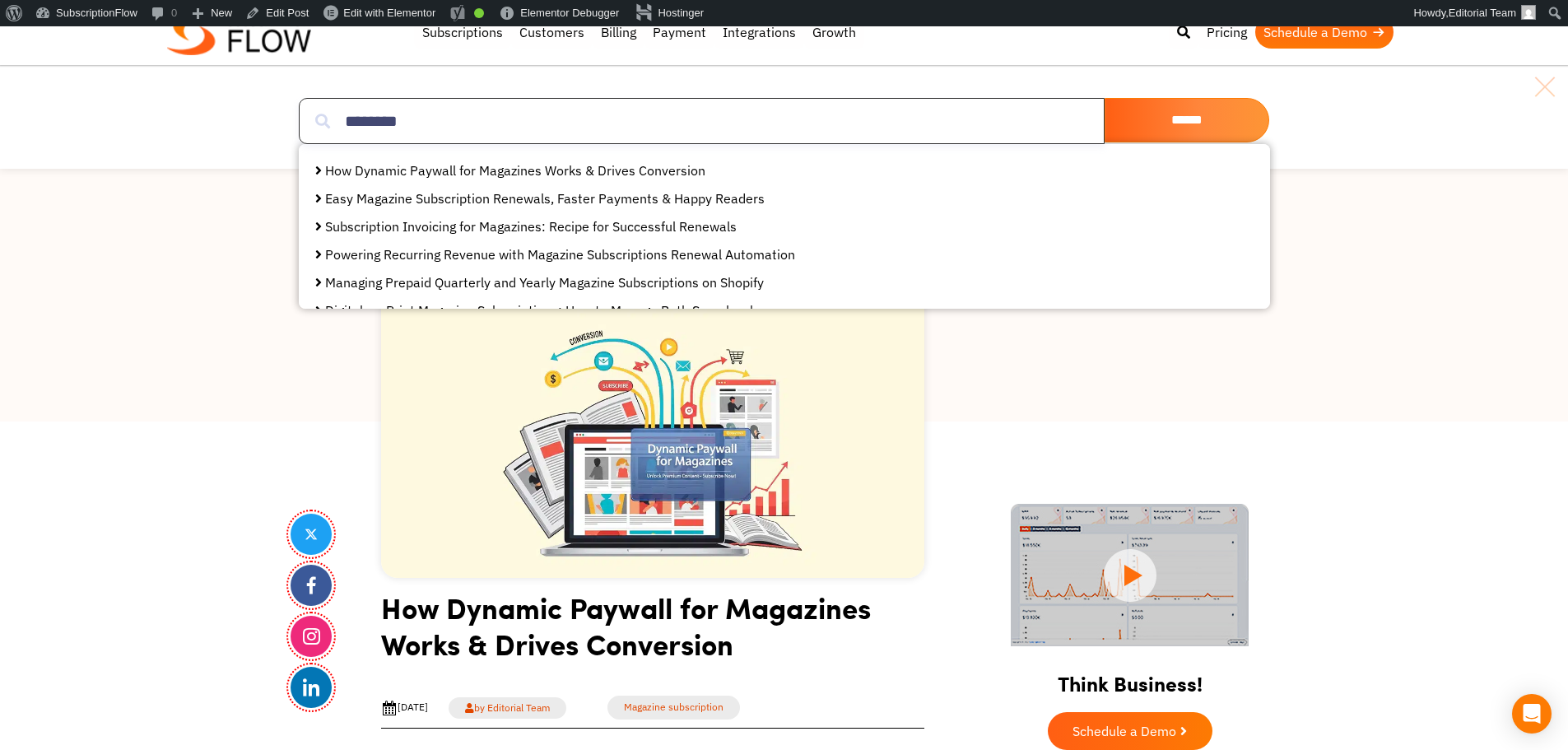
click at [426, 120] on input "********" at bounding box center [701, 121] width 805 height 46
click at [554, 124] on input "********" at bounding box center [701, 121] width 805 height 46
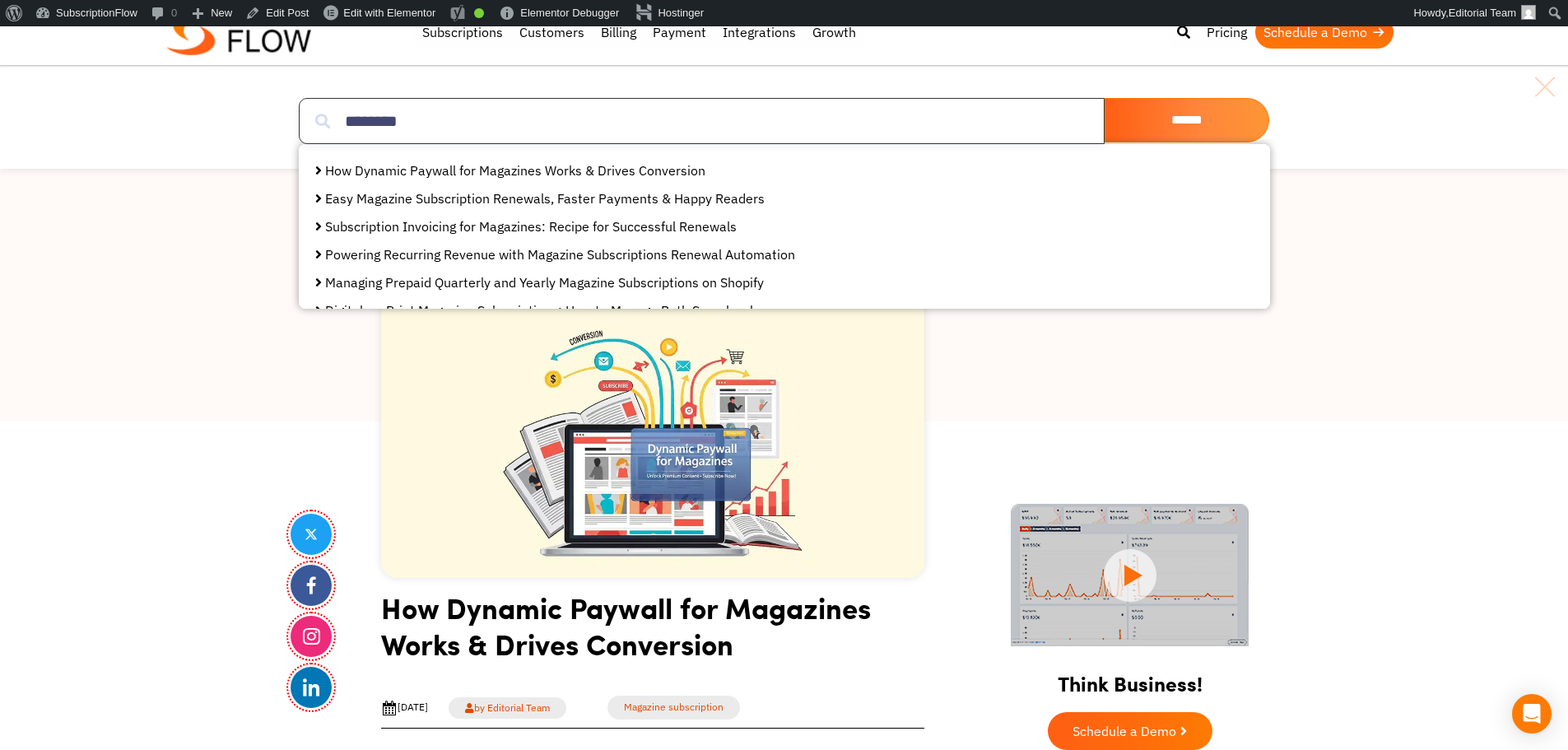
paste input "********"
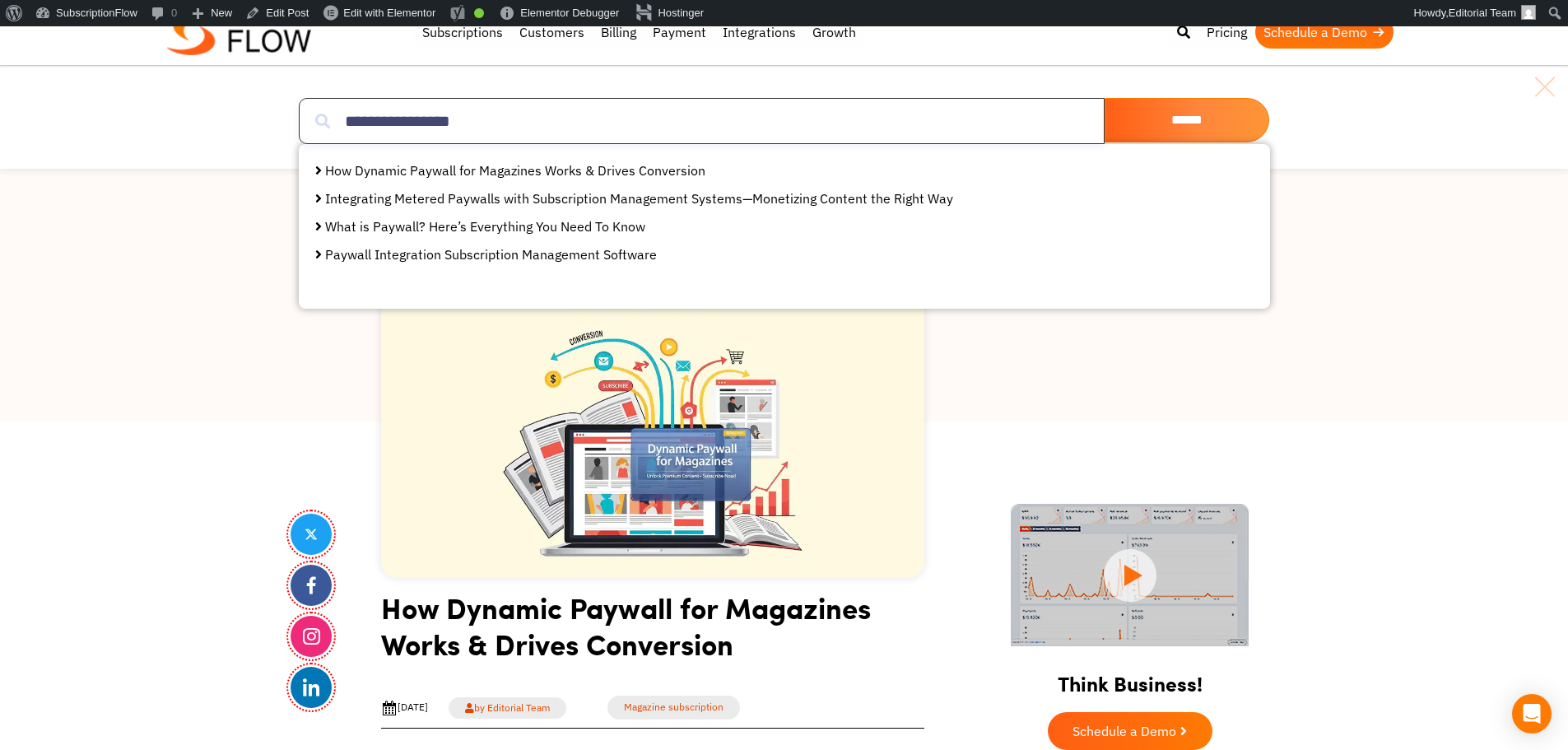
type input "**********"
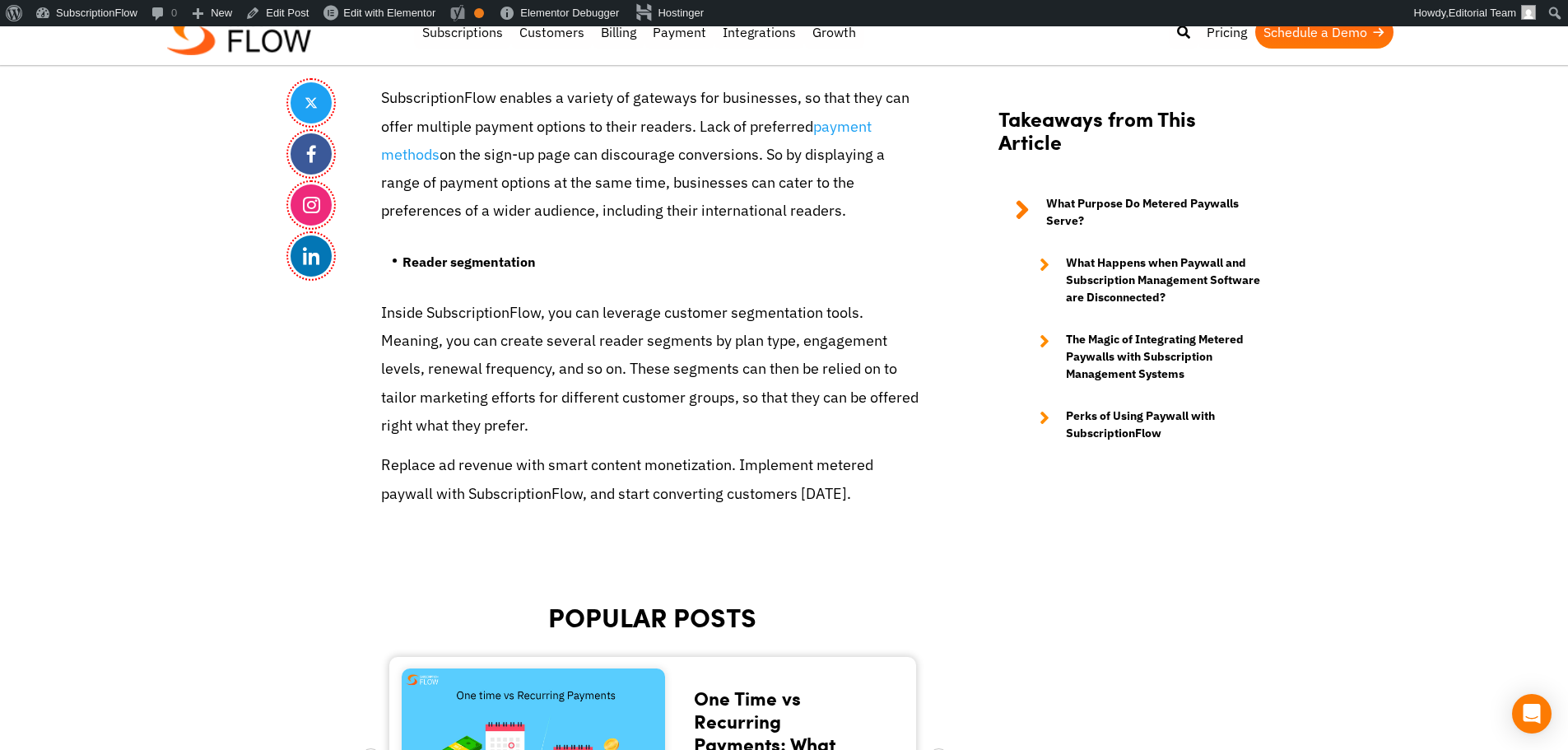
scroll to position [5632, 0]
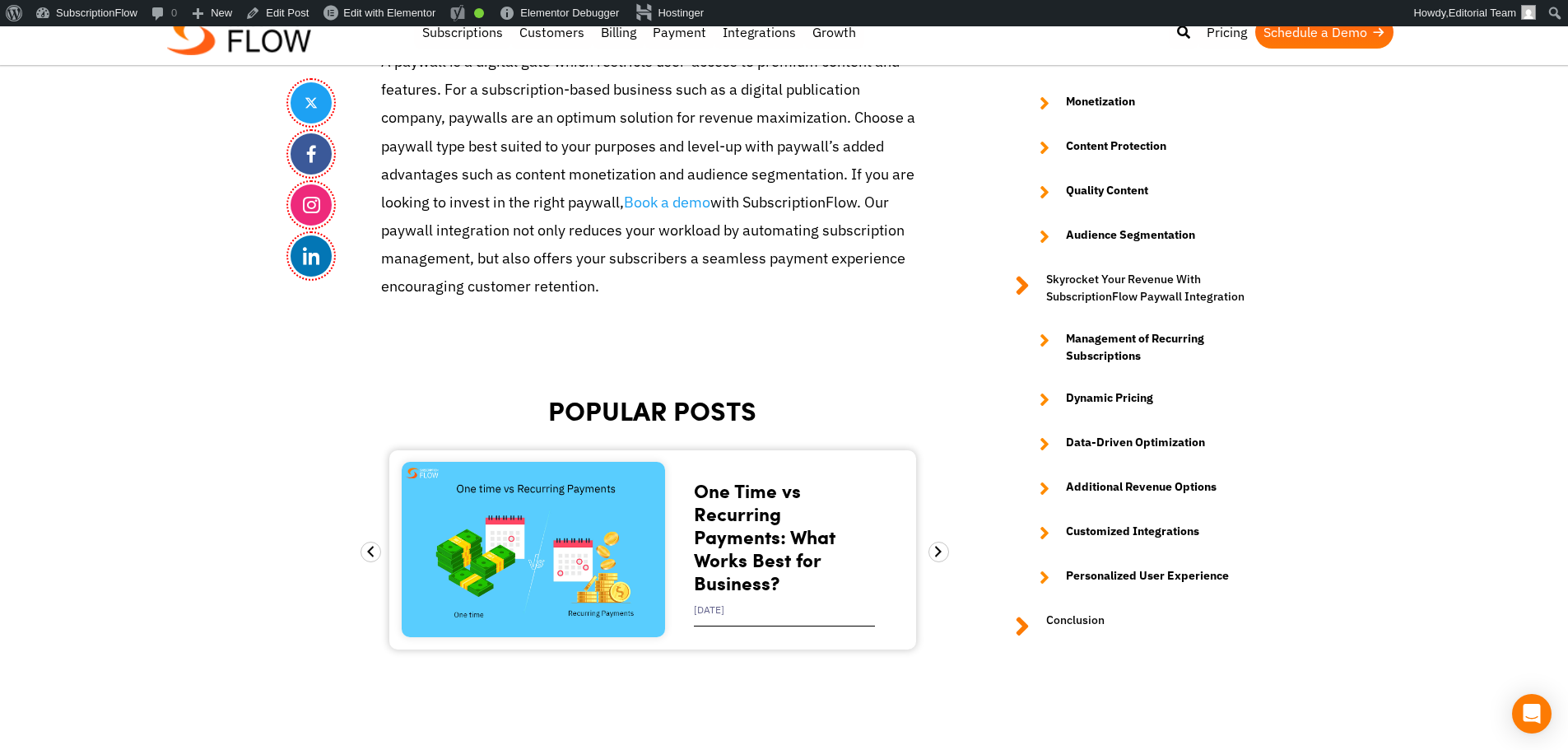
scroll to position [7077, 0]
